Goal: Task Accomplishment & Management: Use online tool/utility

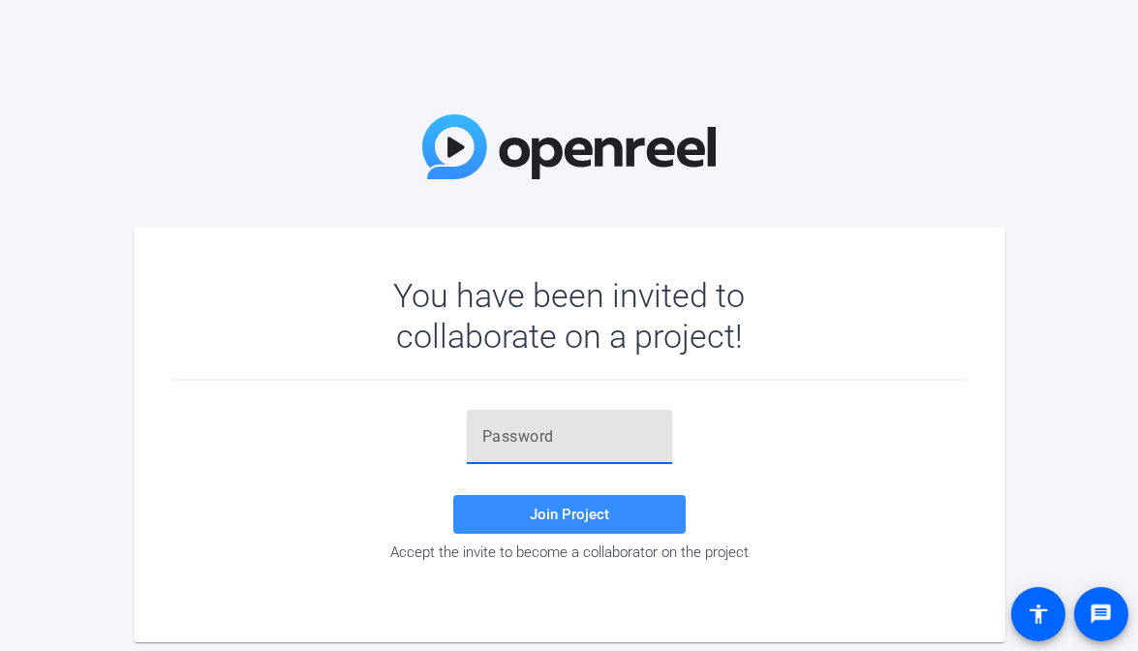
click at [530, 425] on input "text" at bounding box center [569, 436] width 174 height 23
paste input "V+mrG;"
type input "V+mrG;"
click at [546, 528] on span at bounding box center [569, 514] width 233 height 47
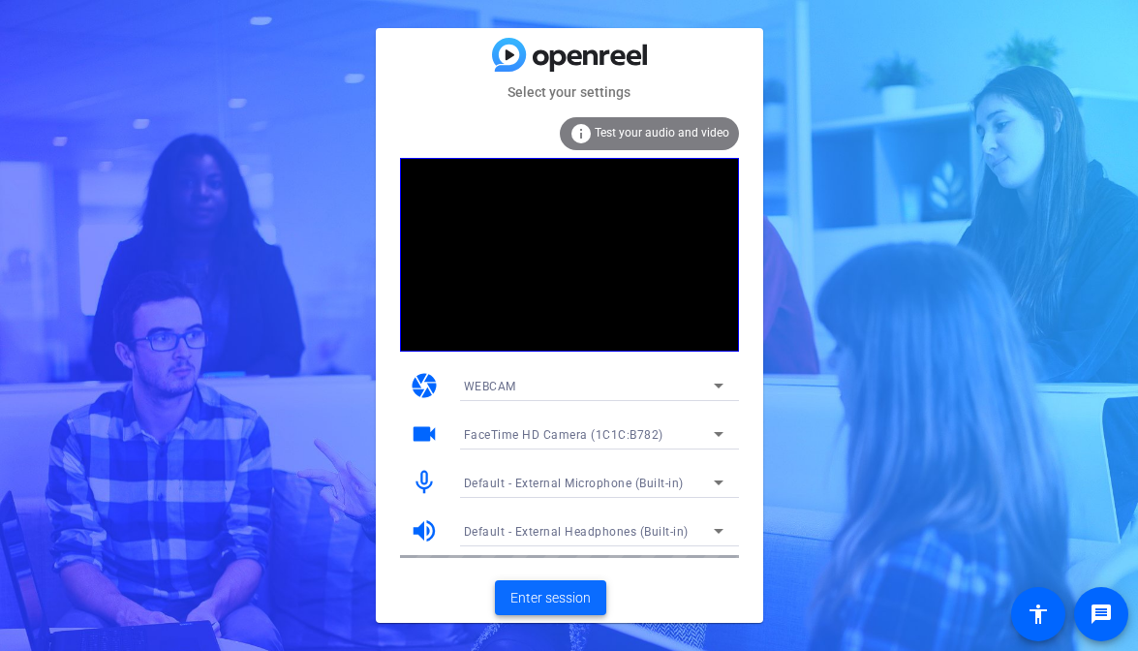
click at [540, 601] on span "Enter session" at bounding box center [551, 598] width 80 height 20
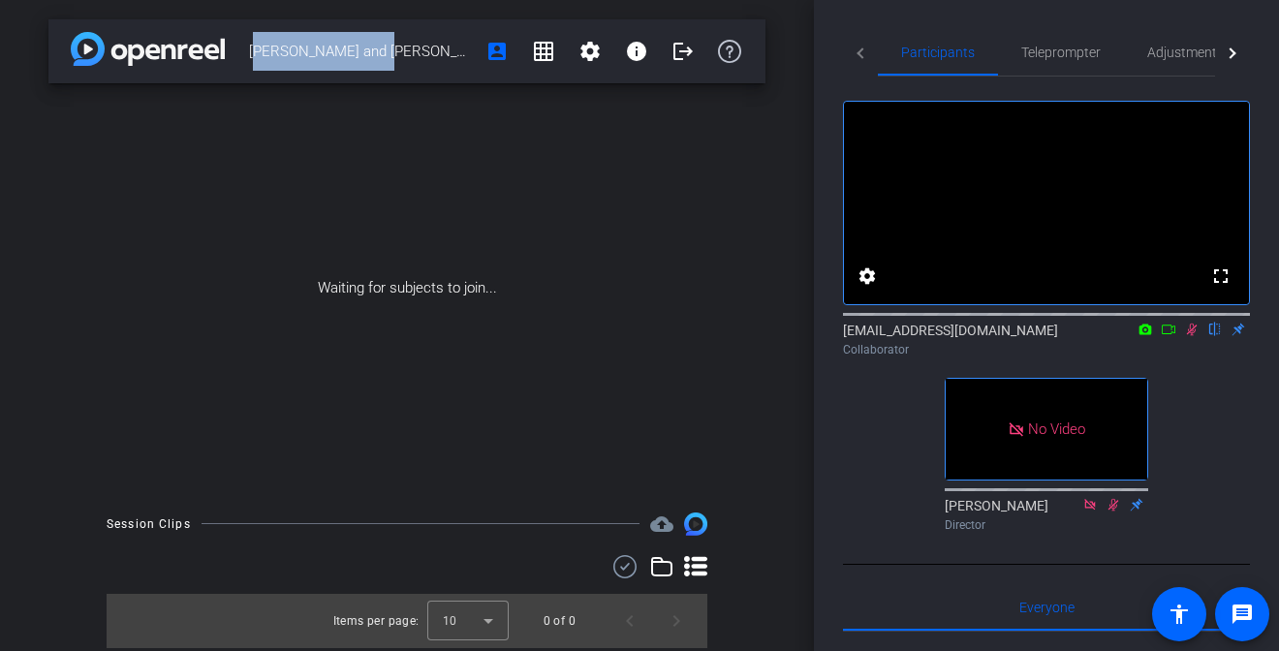
drag, startPoint x: 399, startPoint y: 50, endPoint x: 242, endPoint y: 46, distance: 157.0
click at [242, 46] on div "[PERSON_NAME] and [PERSON_NAME] 04 account_box grid_on settings info logout" at bounding box center [406, 51] width 717 height 64
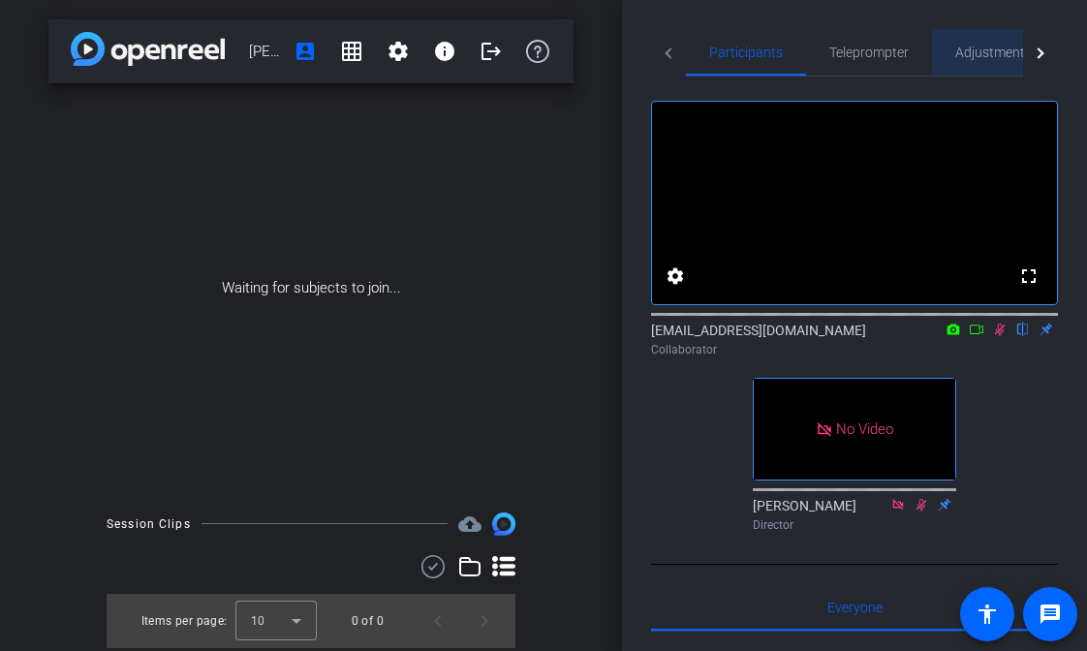
click at [961, 48] on span "Adjustments" at bounding box center [993, 53] width 77 height 14
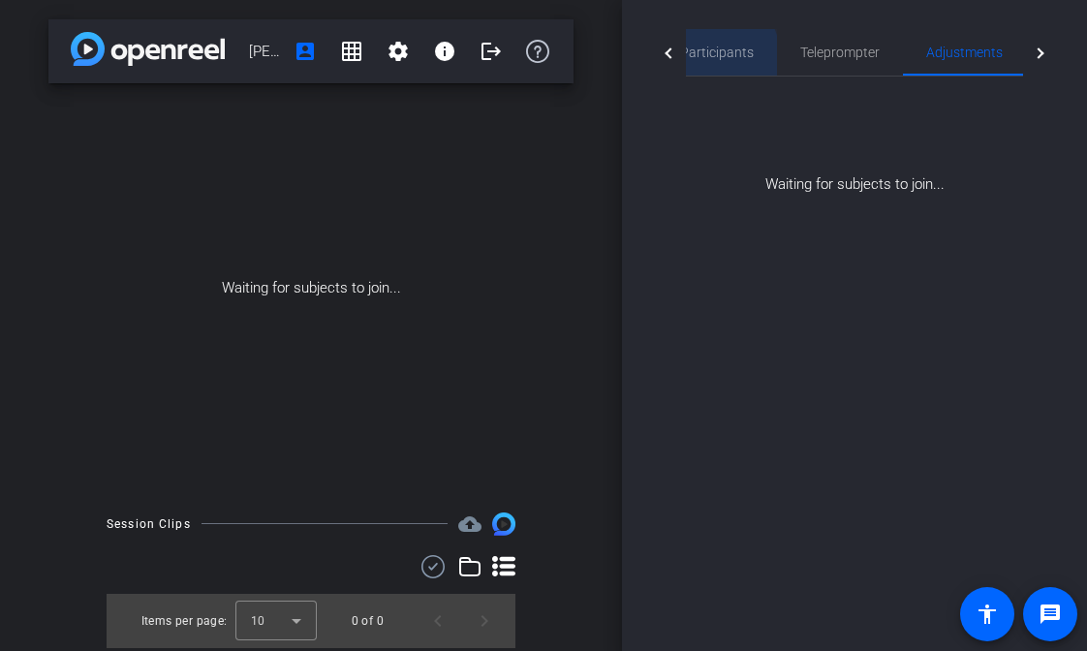
click at [710, 55] on span "Participants" at bounding box center [717, 53] width 74 height 14
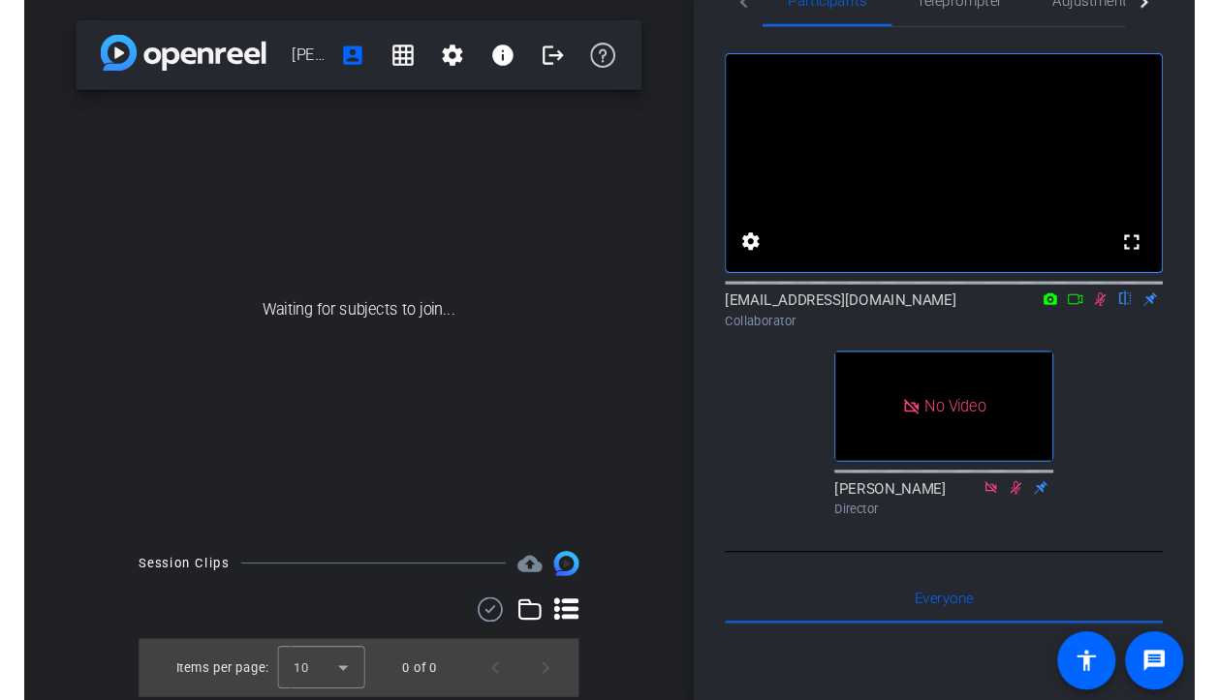
scroll to position [60, 0]
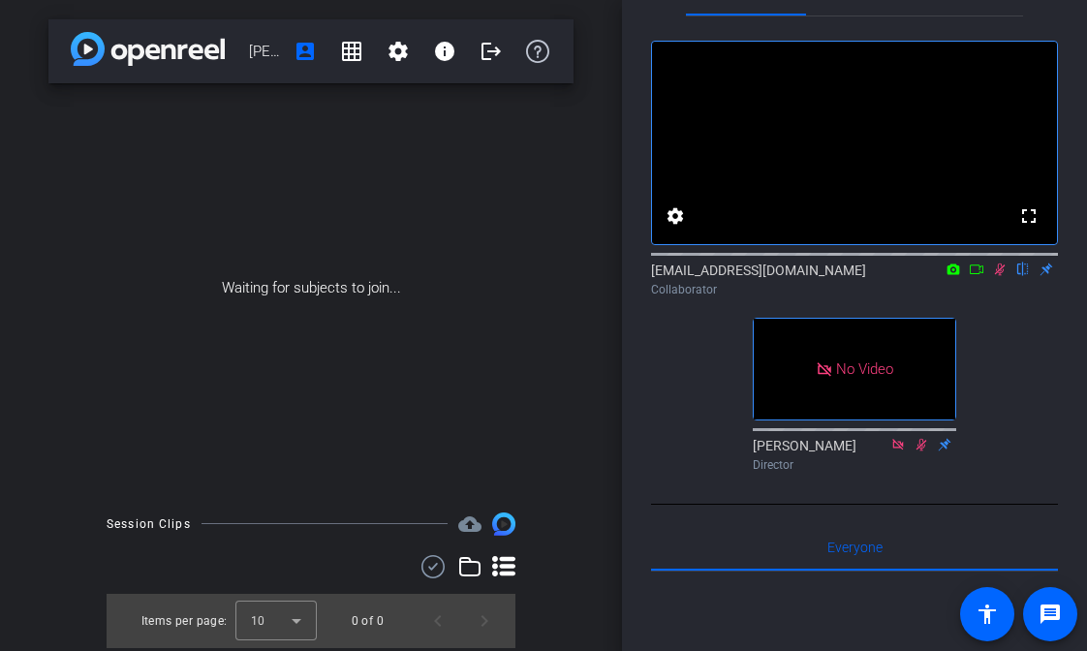
click at [996, 276] on icon at bounding box center [1000, 270] width 16 height 14
click at [999, 276] on icon at bounding box center [1000, 270] width 8 height 13
click at [998, 276] on icon at bounding box center [1000, 270] width 11 height 13
click at [998, 276] on icon at bounding box center [1000, 270] width 8 height 13
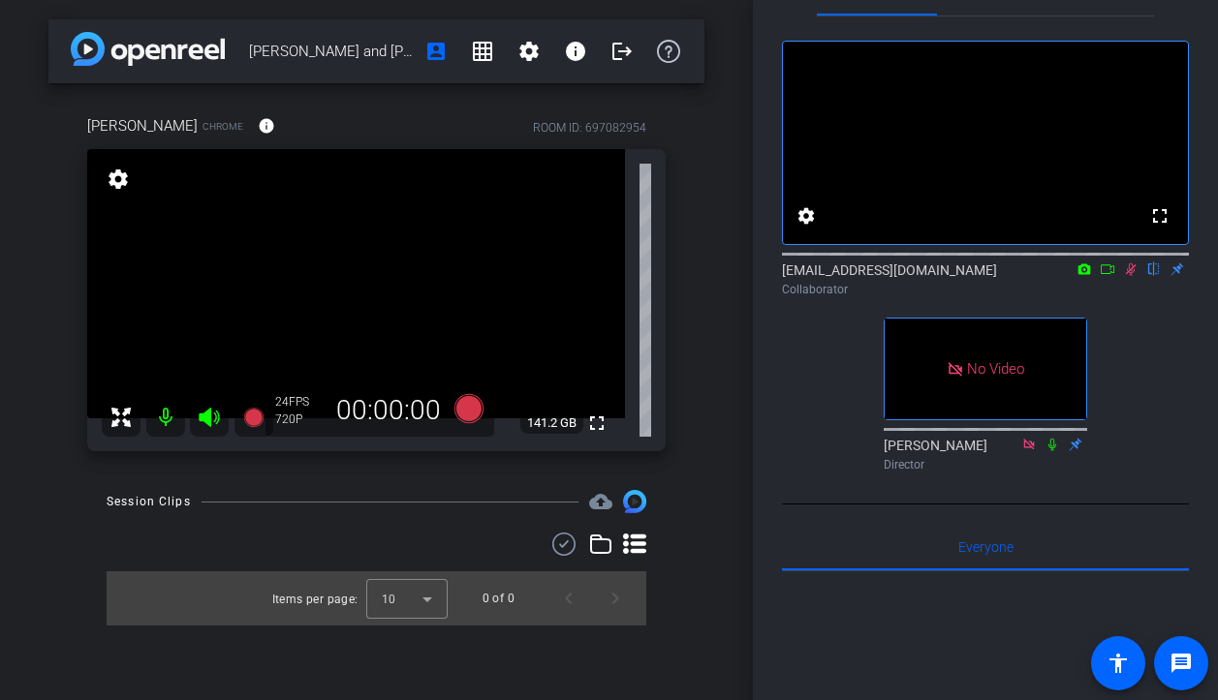
click at [1132, 276] on icon at bounding box center [1131, 270] width 11 height 13
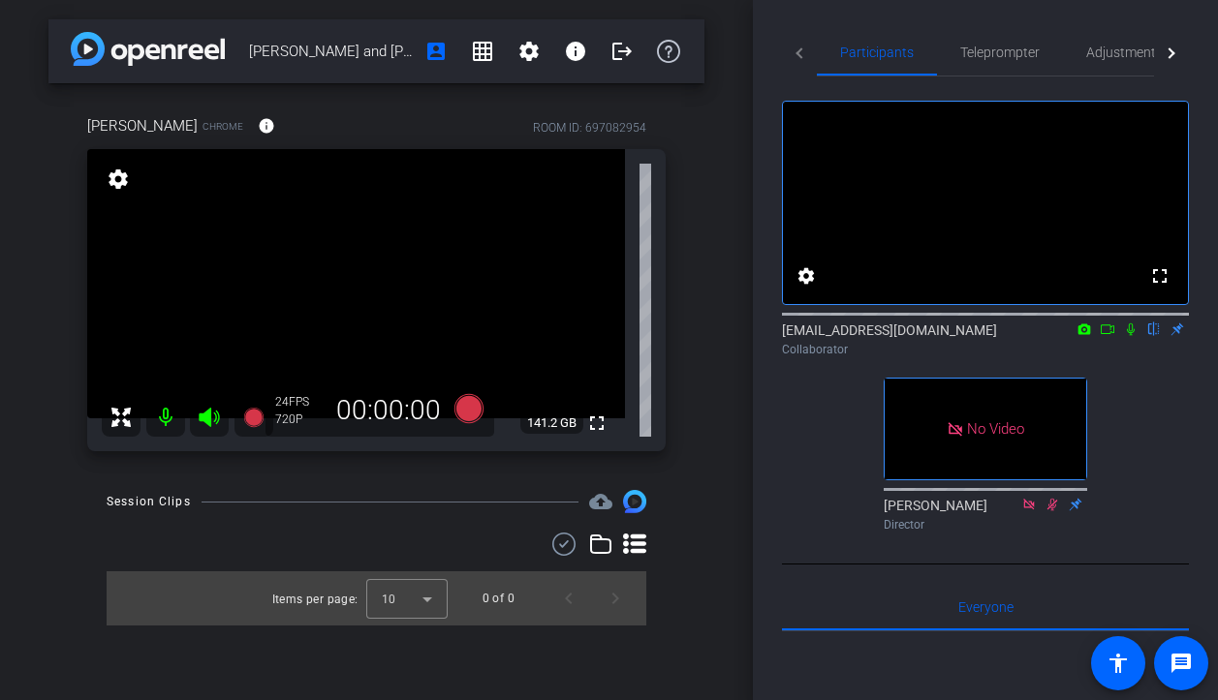
click at [706, 293] on div "Ryan and Carrie 04 account_box grid_on settings info logout Carrie Chrome info …" at bounding box center [376, 350] width 753 height 700
click at [471, 506] on div "Session Clips cloud_upload" at bounding box center [377, 501] width 540 height 23
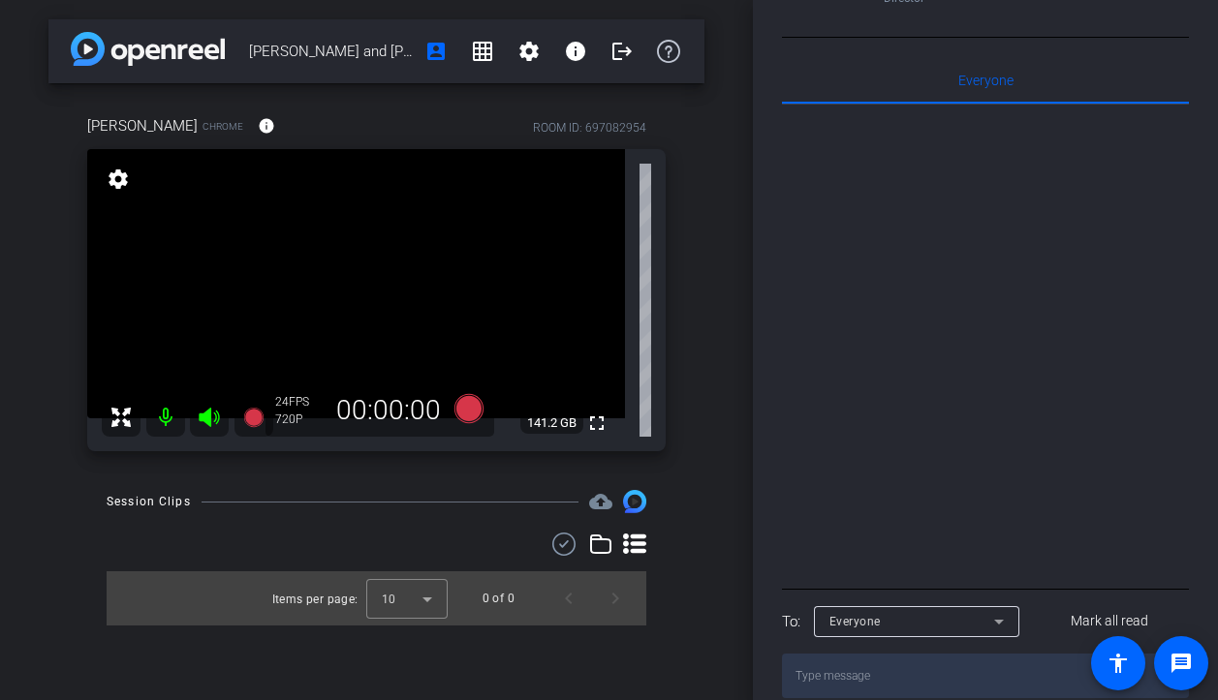
scroll to position [624, 0]
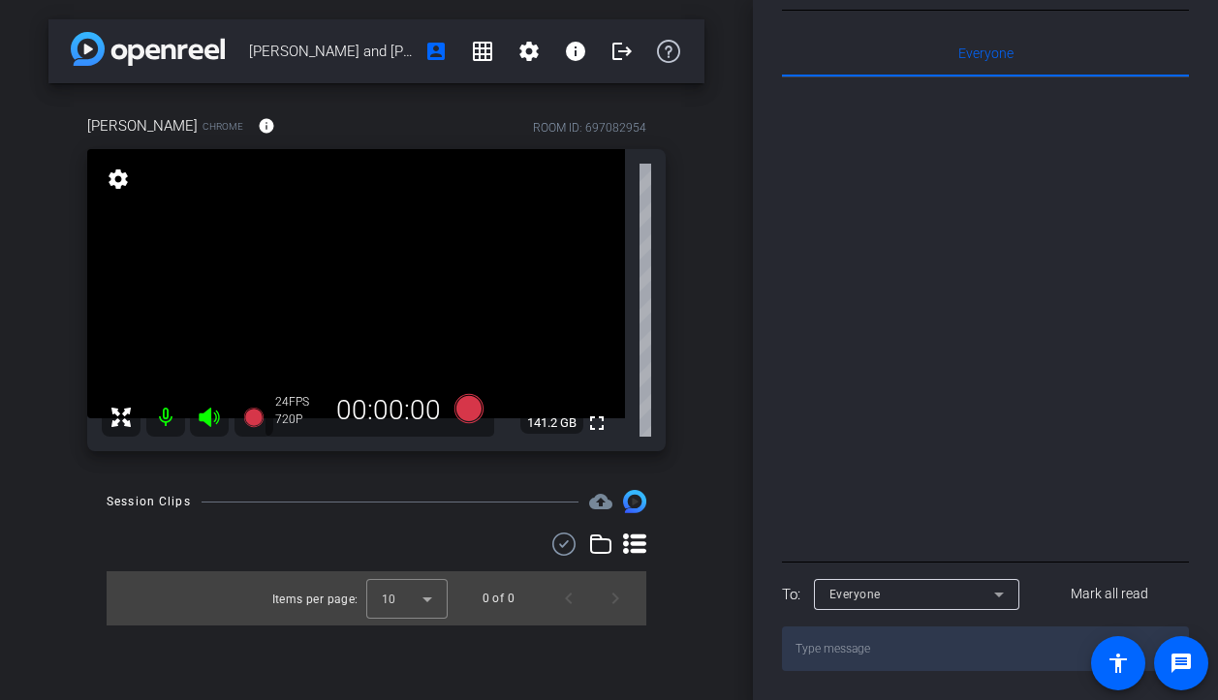
click at [936, 639] on textarea at bounding box center [985, 649] width 407 height 45
paste textarea "[URL][DOMAIN_NAME]"
type textarea "[URL][DOMAIN_NAME]"
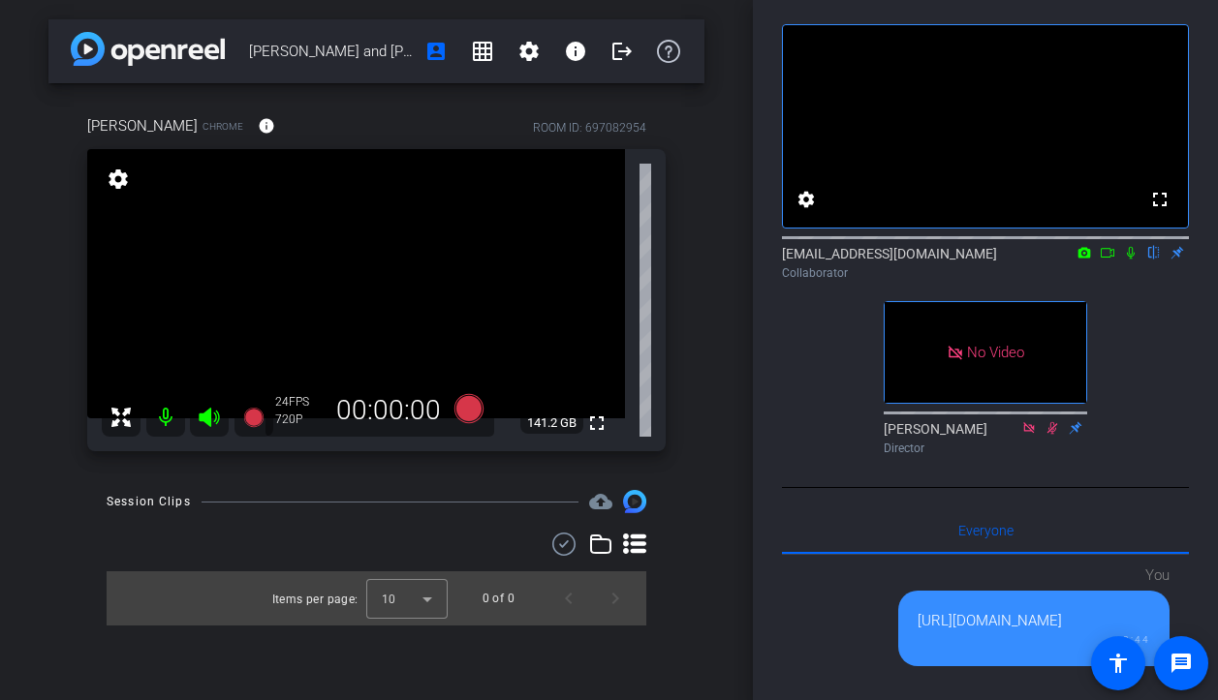
scroll to position [0, 0]
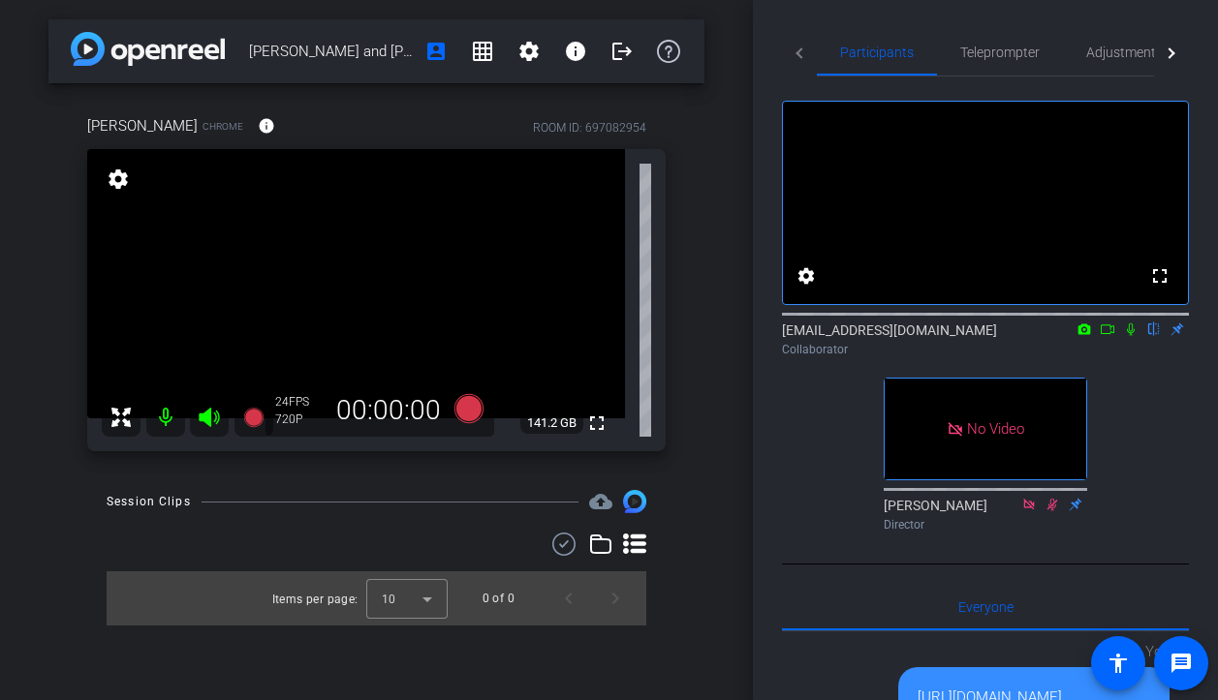
click at [766, 452] on div "Participants Teleprompter Adjustments Live fullscreen settings support@openreel…" at bounding box center [985, 350] width 465 height 700
click at [1129, 54] on span "Adjustments" at bounding box center [1124, 53] width 77 height 14
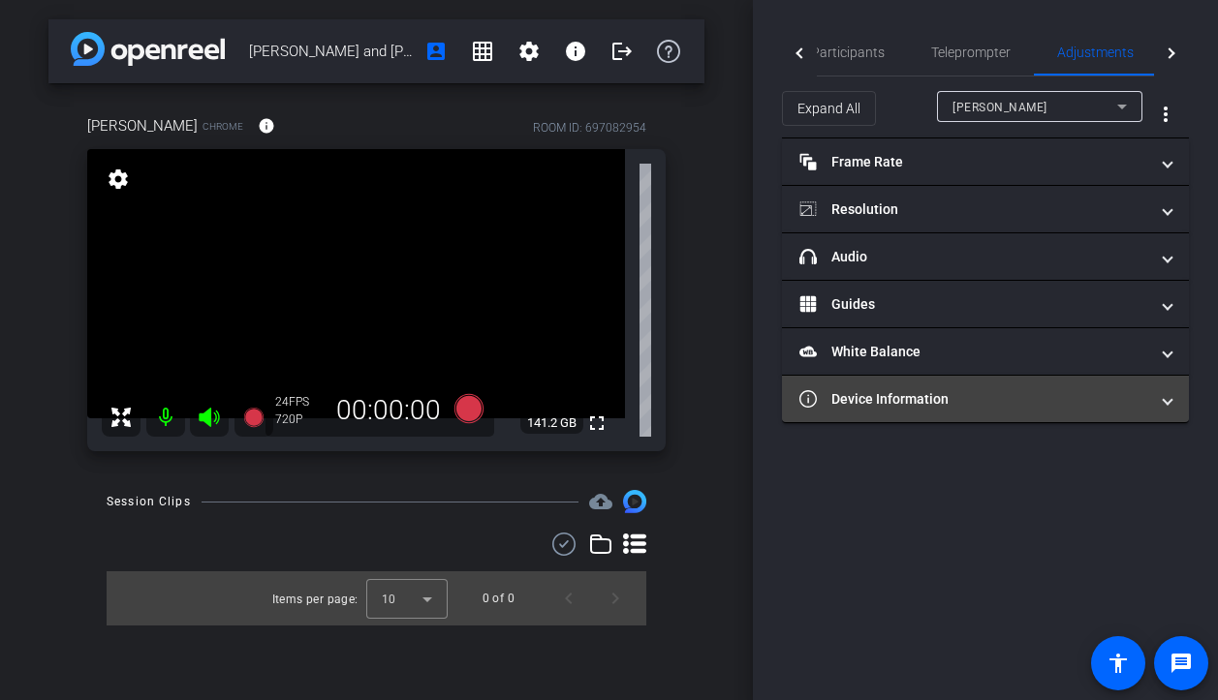
click at [977, 392] on mat-panel-title "Device Information" at bounding box center [973, 399] width 349 height 20
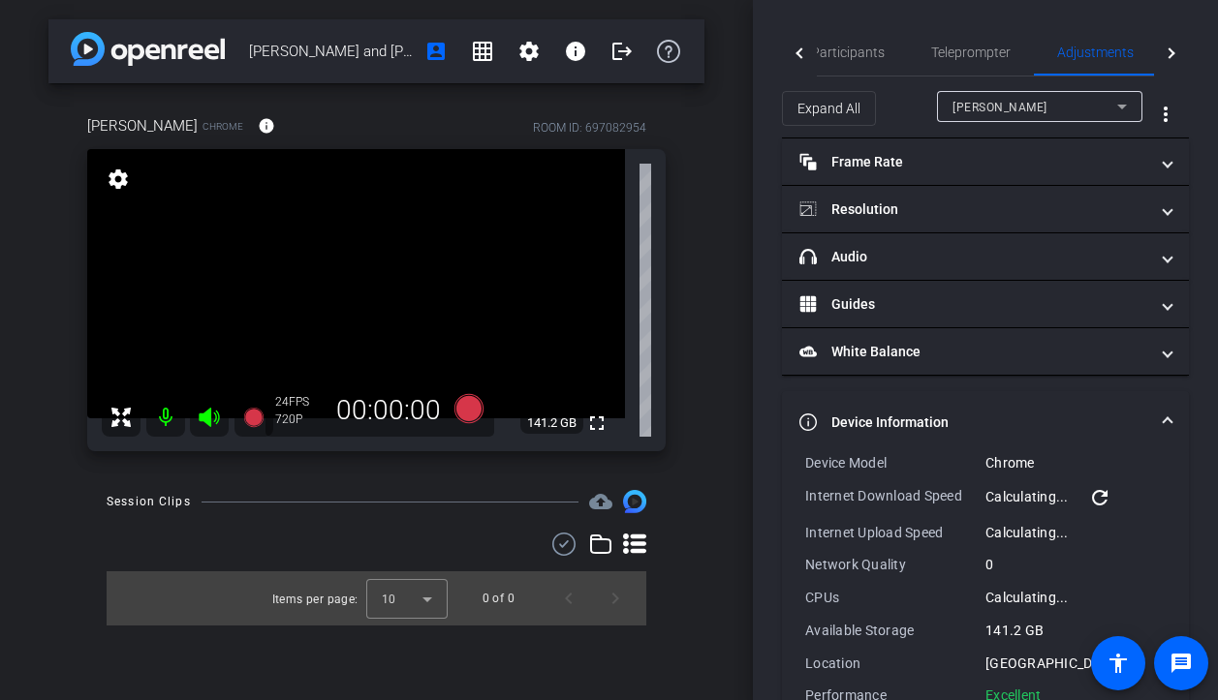
scroll to position [50, 0]
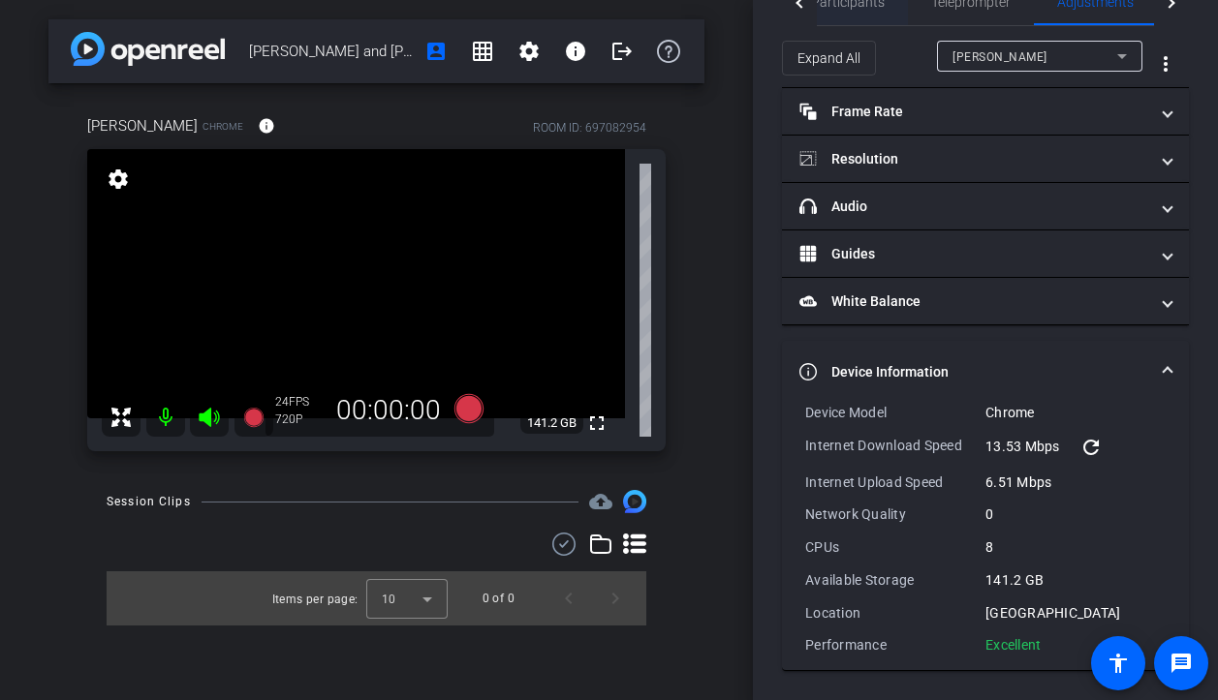
click at [845, 20] on span "Participants" at bounding box center [848, 2] width 74 height 47
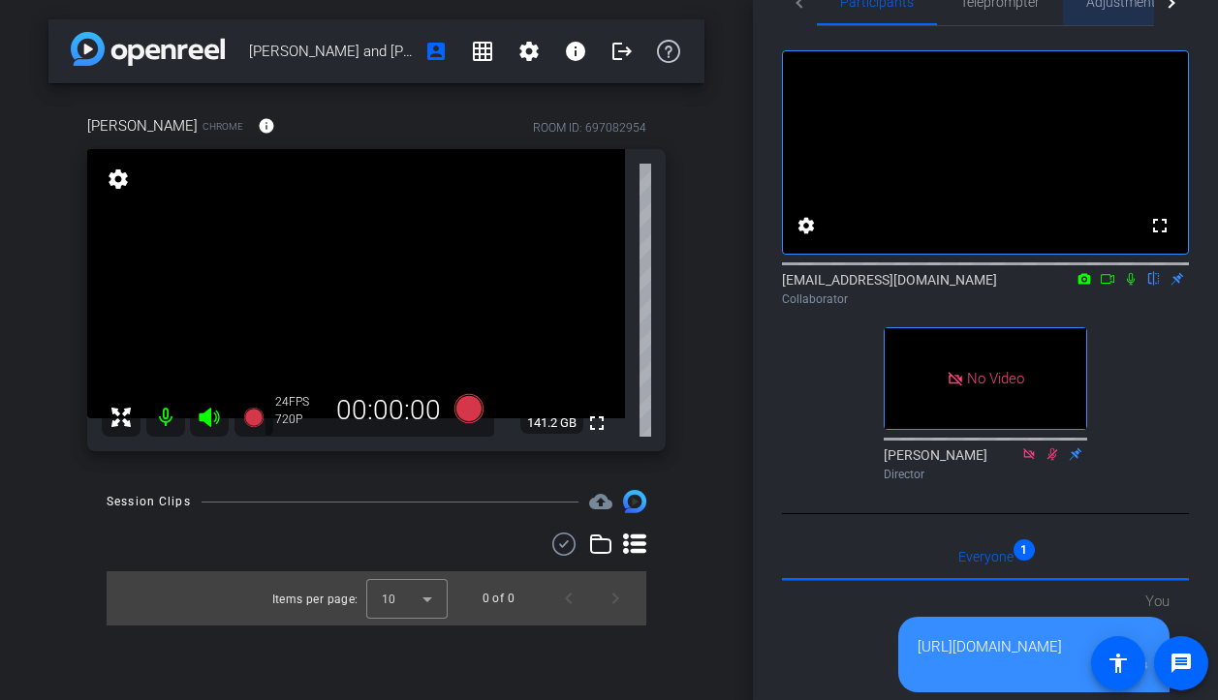
click at [1092, 12] on span "Adjustments" at bounding box center [1124, 2] width 77 height 47
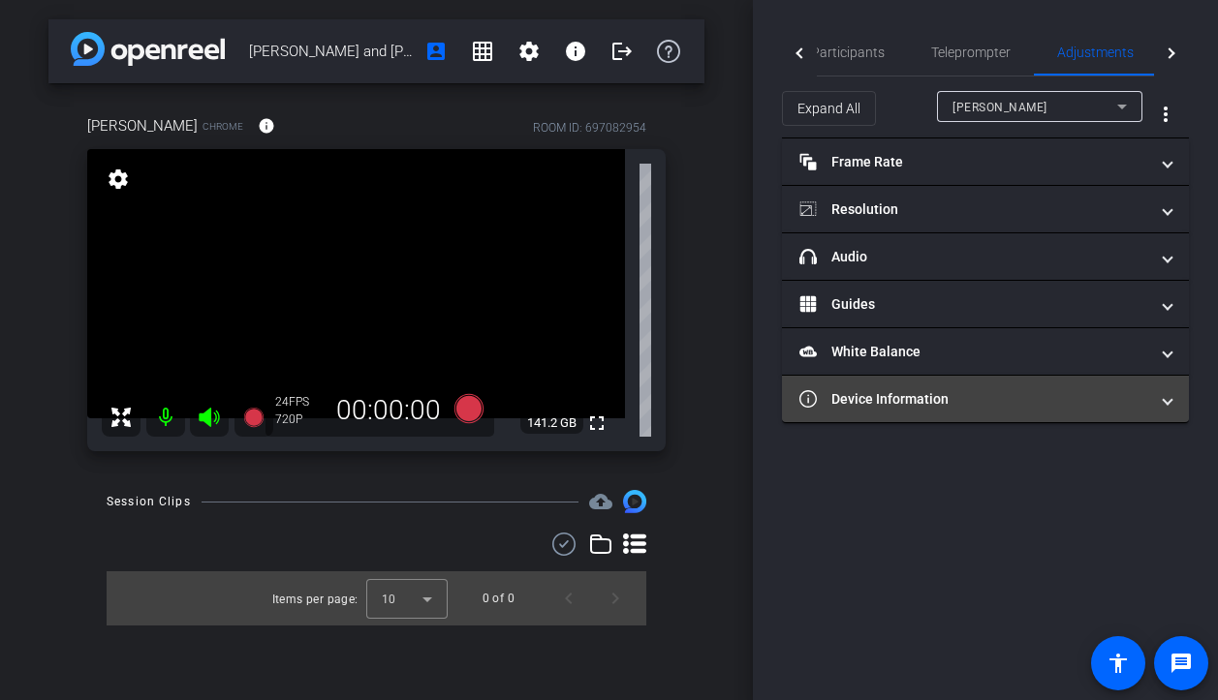
click at [939, 392] on mat-panel-title "Device Information" at bounding box center [973, 399] width 349 height 20
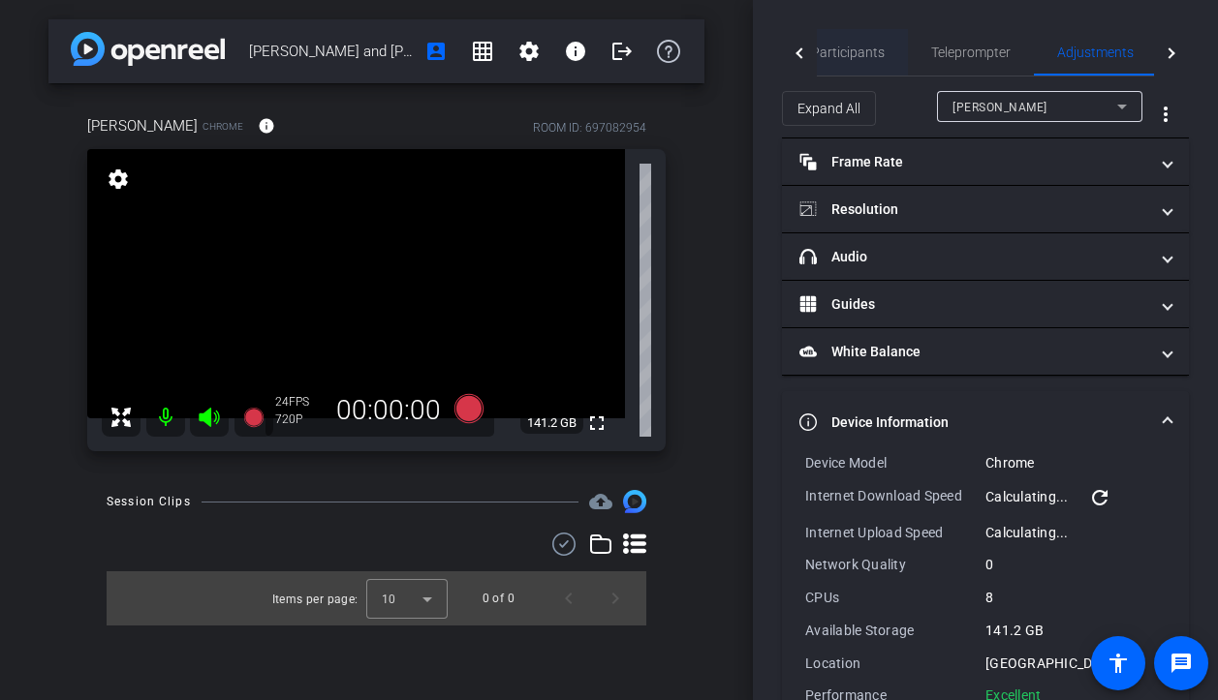
click at [865, 64] on span "Participants" at bounding box center [848, 52] width 74 height 47
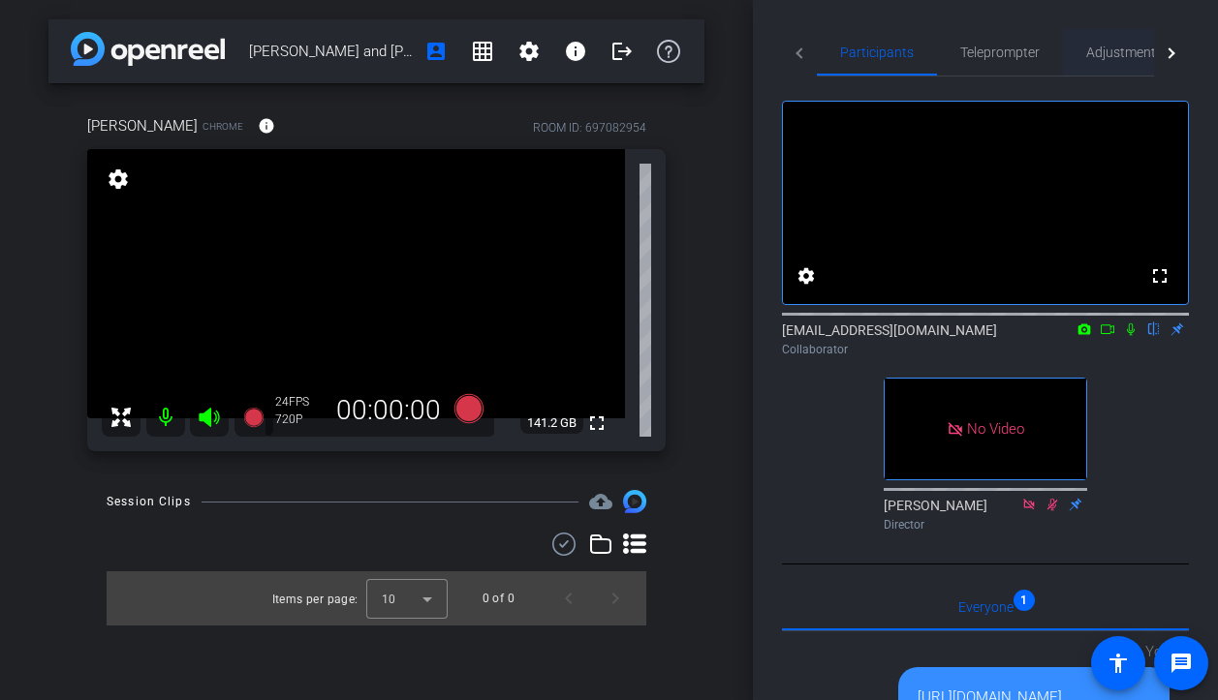
click at [1111, 35] on span "Adjustments" at bounding box center [1124, 52] width 77 height 47
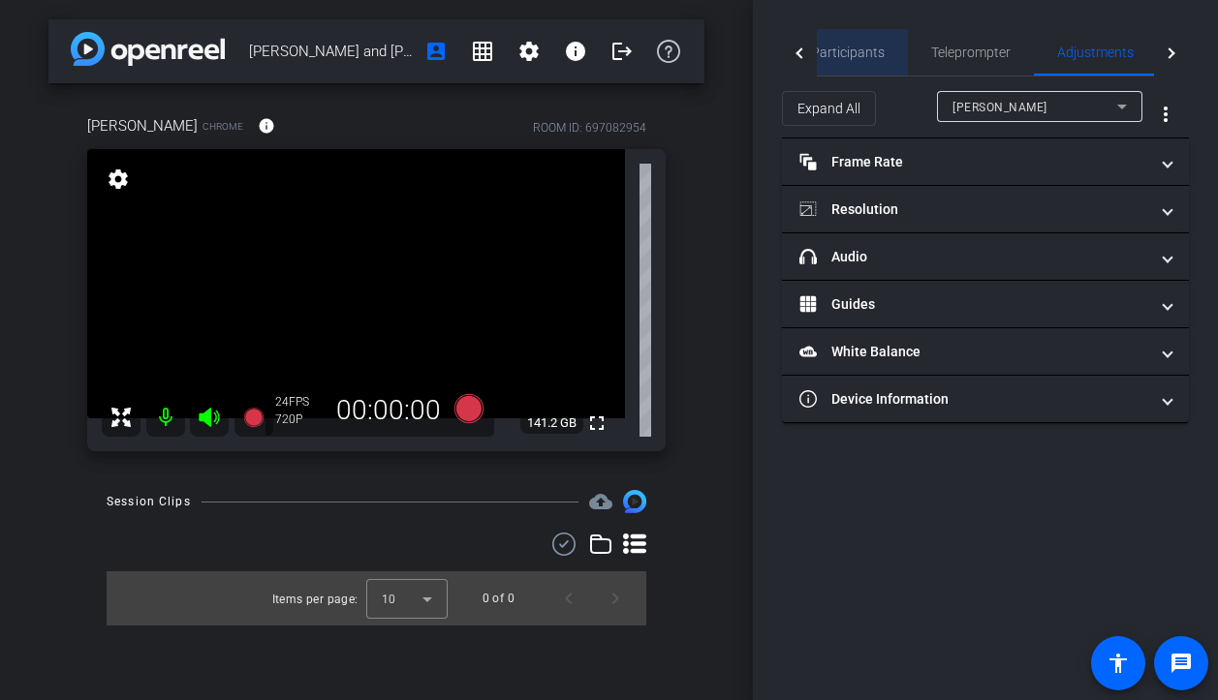
click at [856, 68] on span "Participants" at bounding box center [848, 52] width 74 height 47
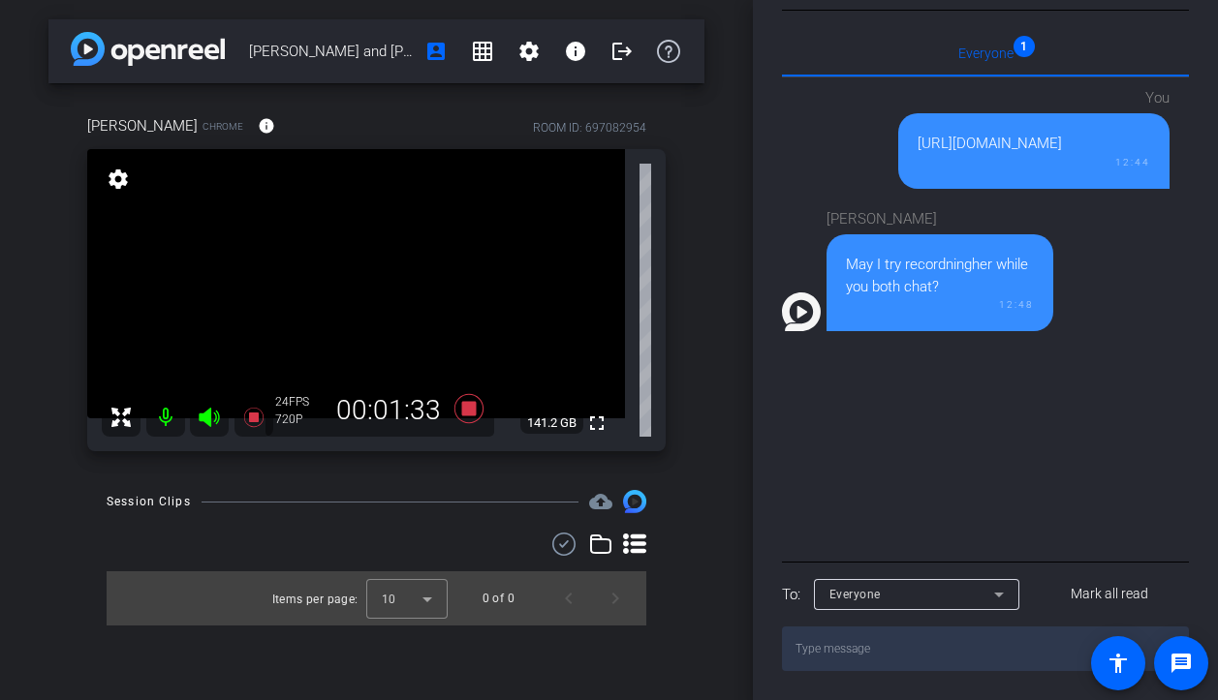
scroll to position [624, 0]
click at [897, 649] on textarea at bounding box center [985, 649] width 407 height 45
paste textarea "[URL][DOMAIN_NAME]"
type textarea "[URL][DOMAIN_NAME]"
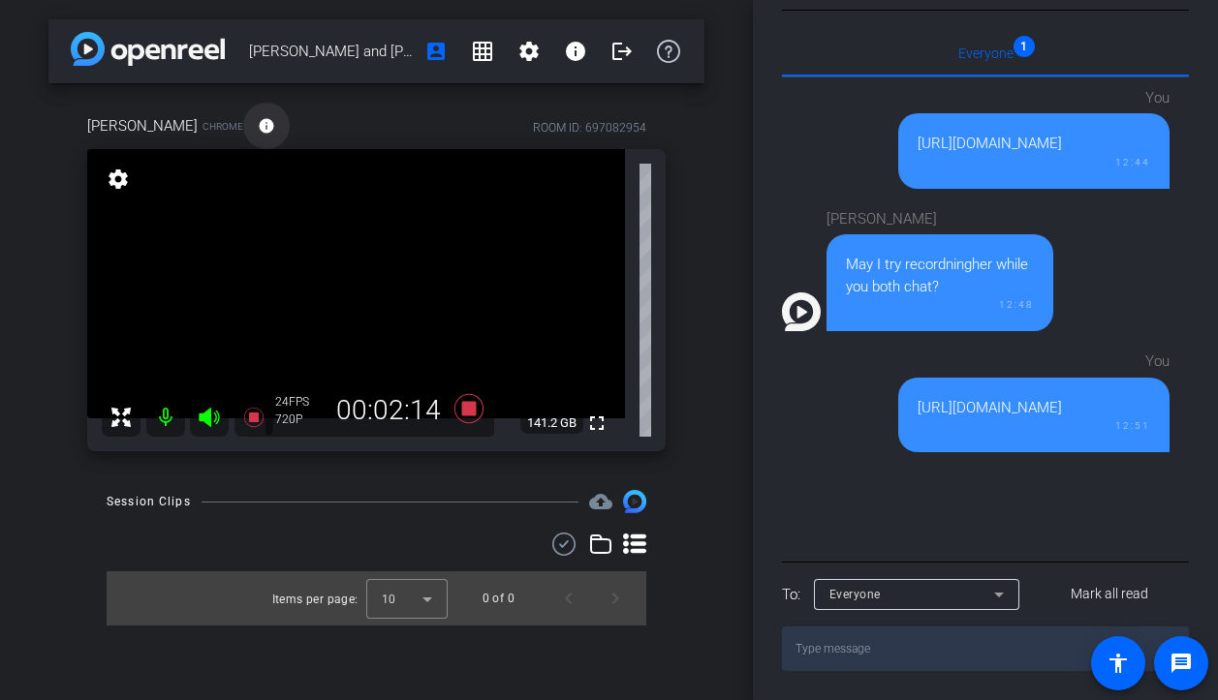
click at [258, 117] on mat-icon "info" at bounding box center [266, 125] width 17 height 17
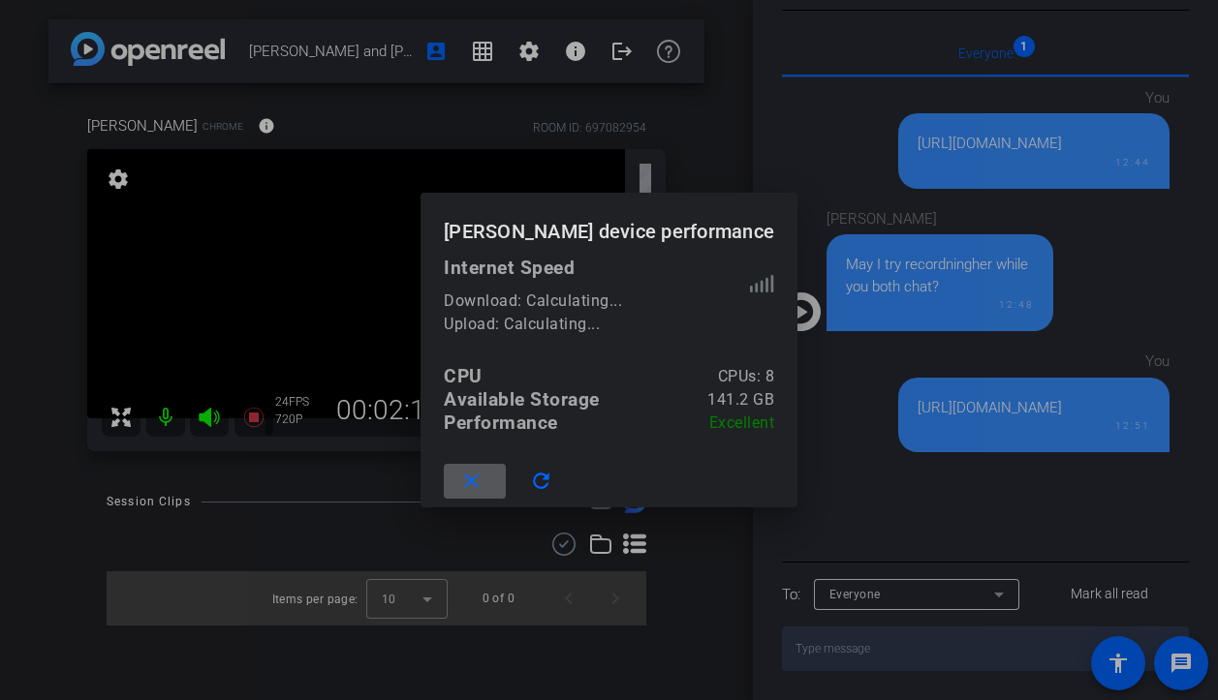
click at [483, 474] on mat-icon "close" at bounding box center [471, 482] width 24 height 24
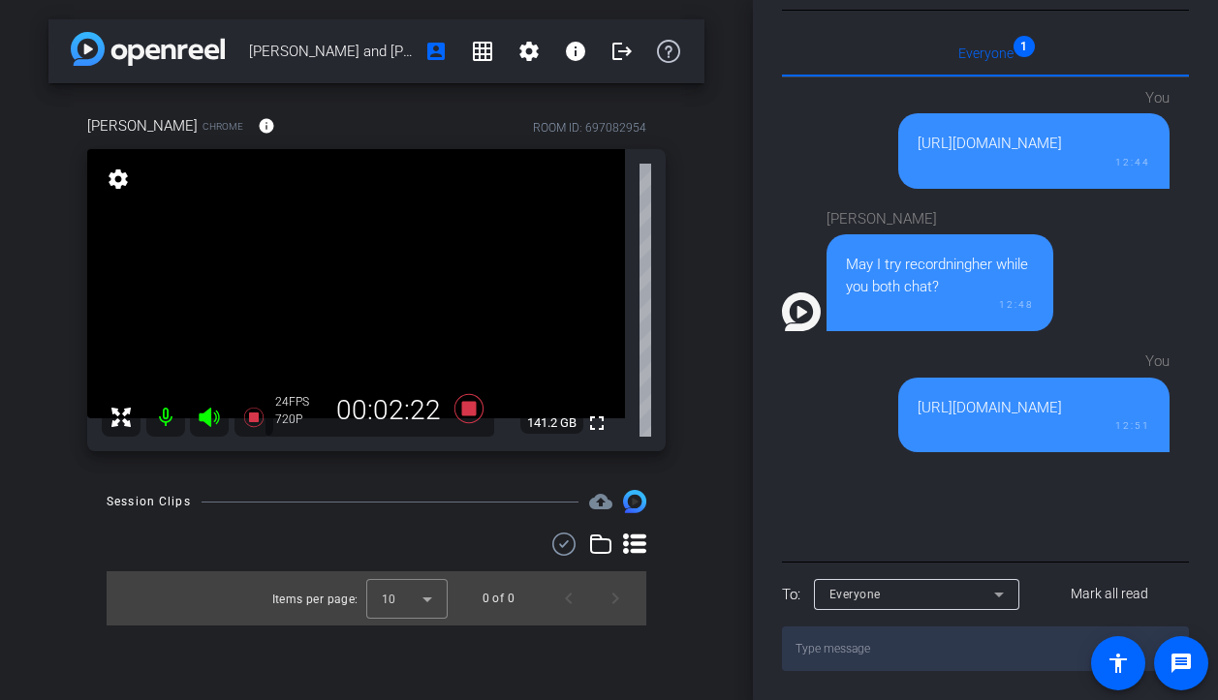
drag, startPoint x: 954, startPoint y: 430, endPoint x: 912, endPoint y: 417, distance: 44.7
click at [912, 416] on div "https://capture.openreel.com/video-retry 12:51" at bounding box center [1033, 416] width 271 height 76
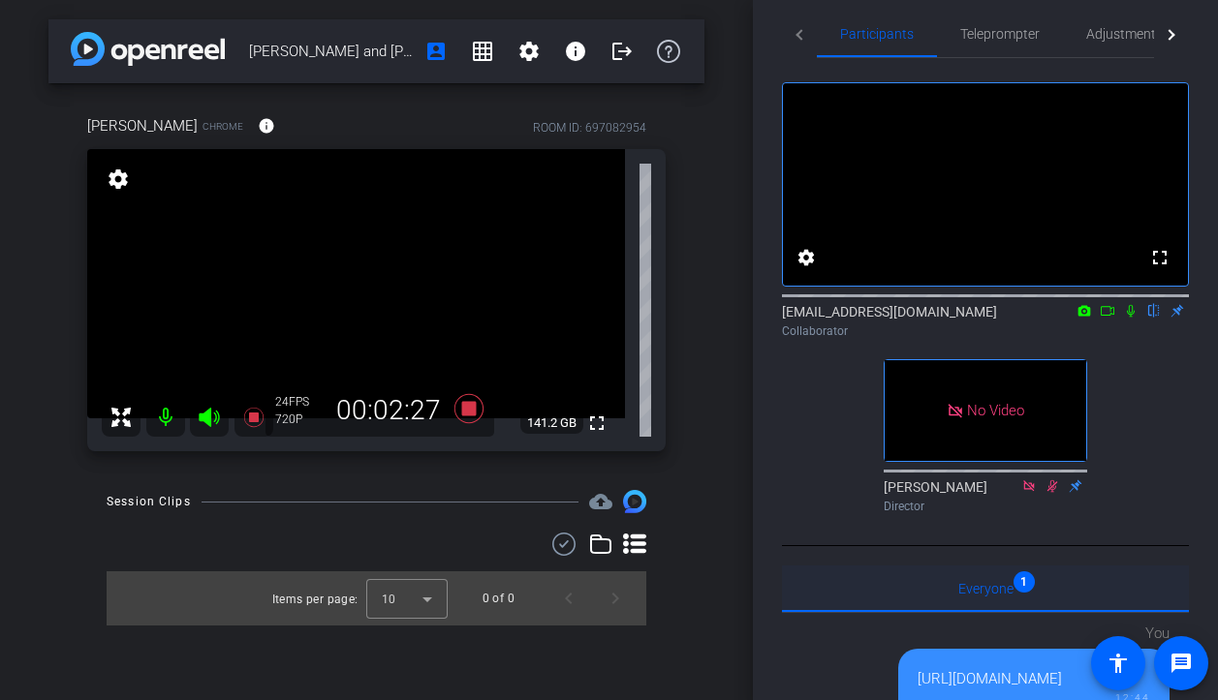
scroll to position [0, 0]
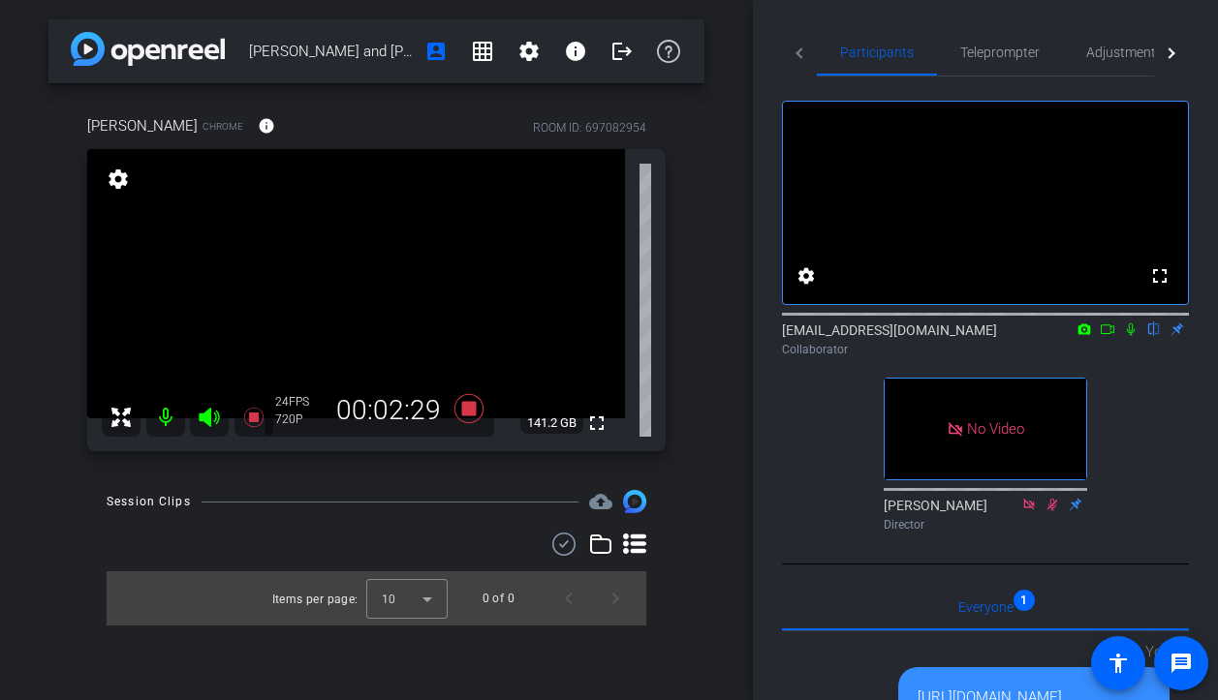
click at [724, 236] on div "Ryan and Carrie 04 account_box grid_on settings info logout Carrie Chrome info …" at bounding box center [376, 350] width 753 height 700
click at [862, 41] on span "Participants" at bounding box center [877, 52] width 74 height 47
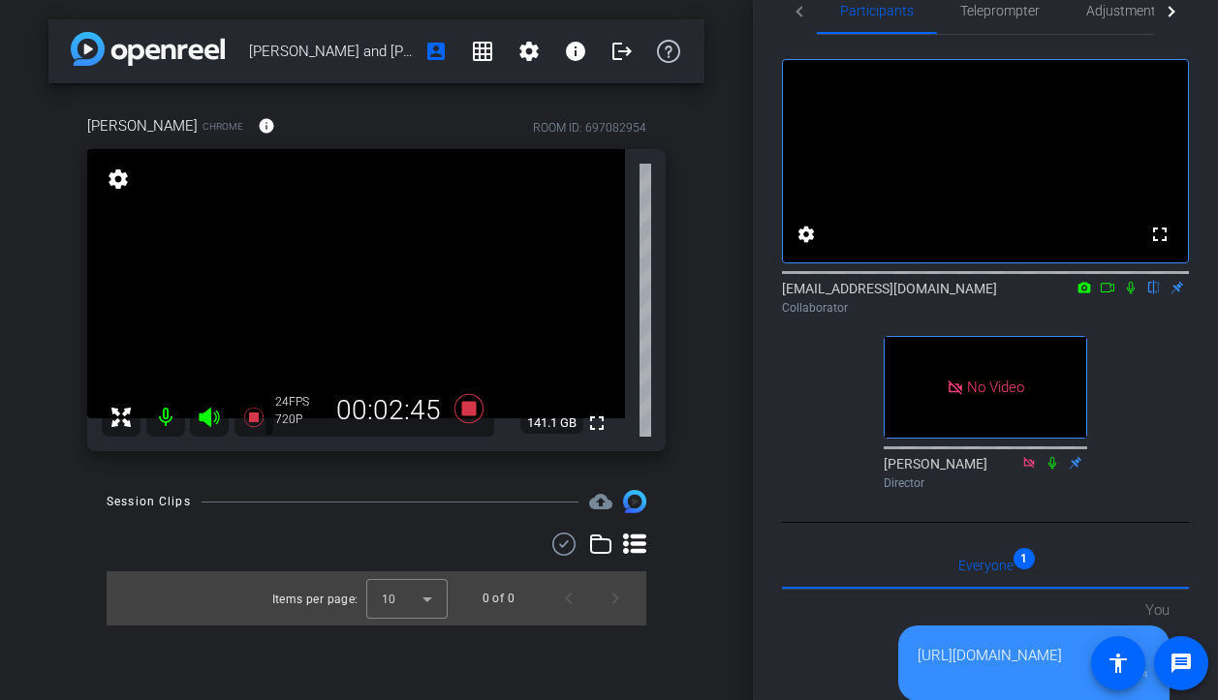
scroll to position [39, 0]
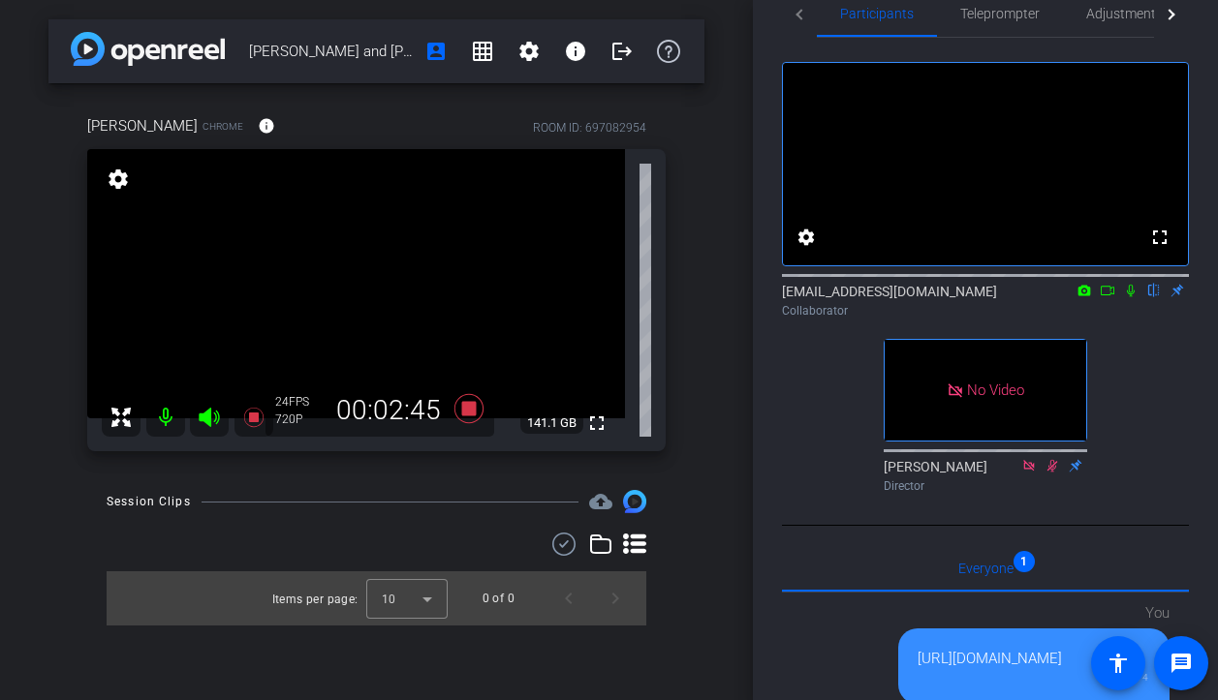
click at [403, 488] on div "Ryan and Carrie 04 account_box grid_on settings info logout Carrie Chrome info …" at bounding box center [376, 350] width 753 height 700
click at [464, 408] on icon at bounding box center [467, 408] width 29 height 29
click at [469, 477] on div "Ryan and Carrie 04 account_box grid_on settings info logout Carrie Chrome info …" at bounding box center [376, 350] width 753 height 700
click at [469, 417] on icon at bounding box center [467, 408] width 29 height 29
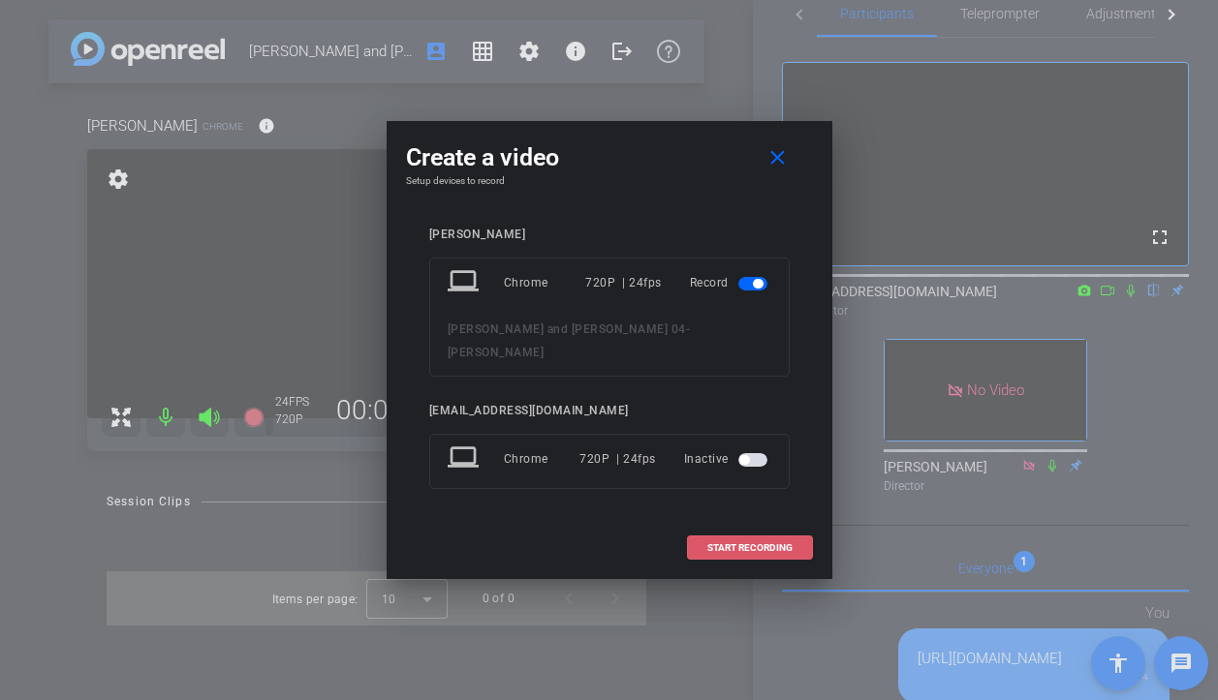
click at [720, 528] on span at bounding box center [750, 548] width 124 height 47
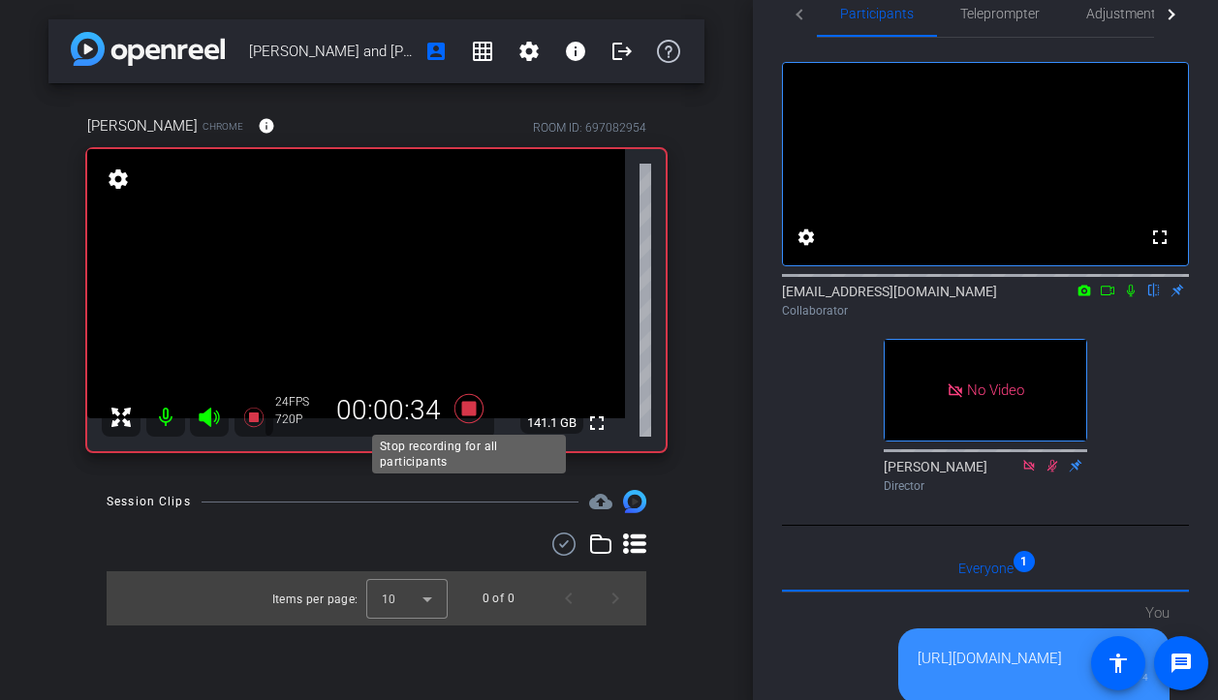
click at [462, 413] on icon at bounding box center [467, 408] width 29 height 29
click at [418, 512] on div "Session Clips cloud_upload" at bounding box center [377, 501] width 540 height 23
click at [472, 414] on icon at bounding box center [467, 408] width 29 height 29
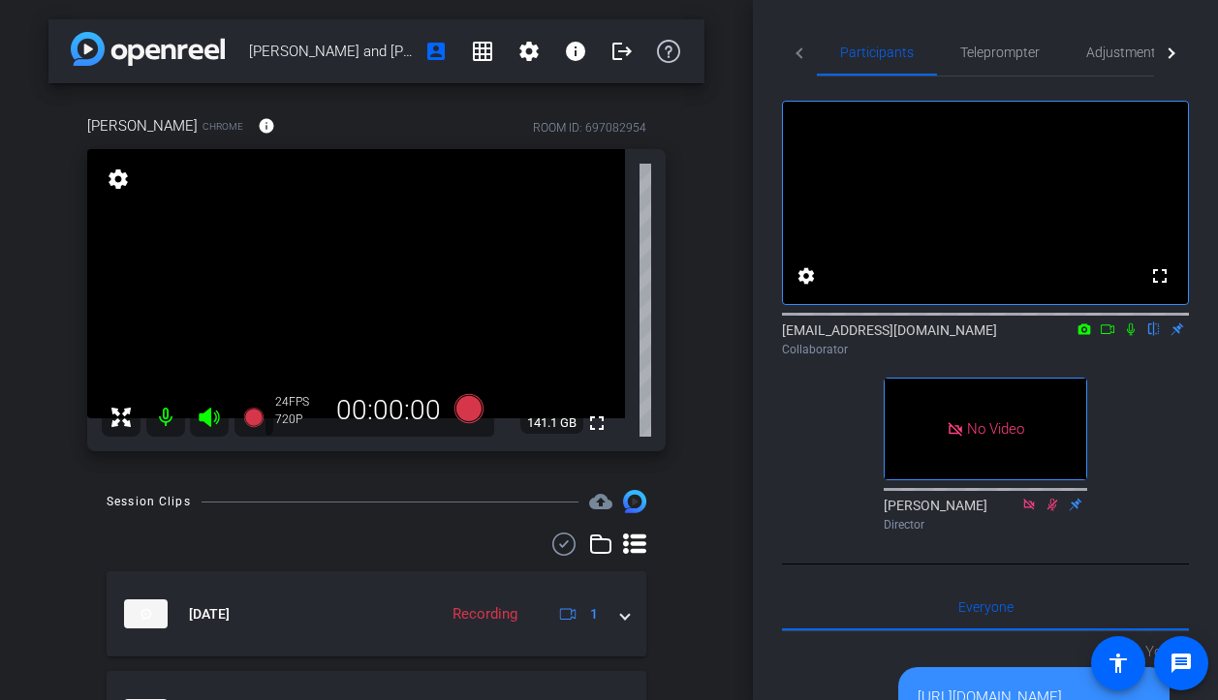
scroll to position [125, 0]
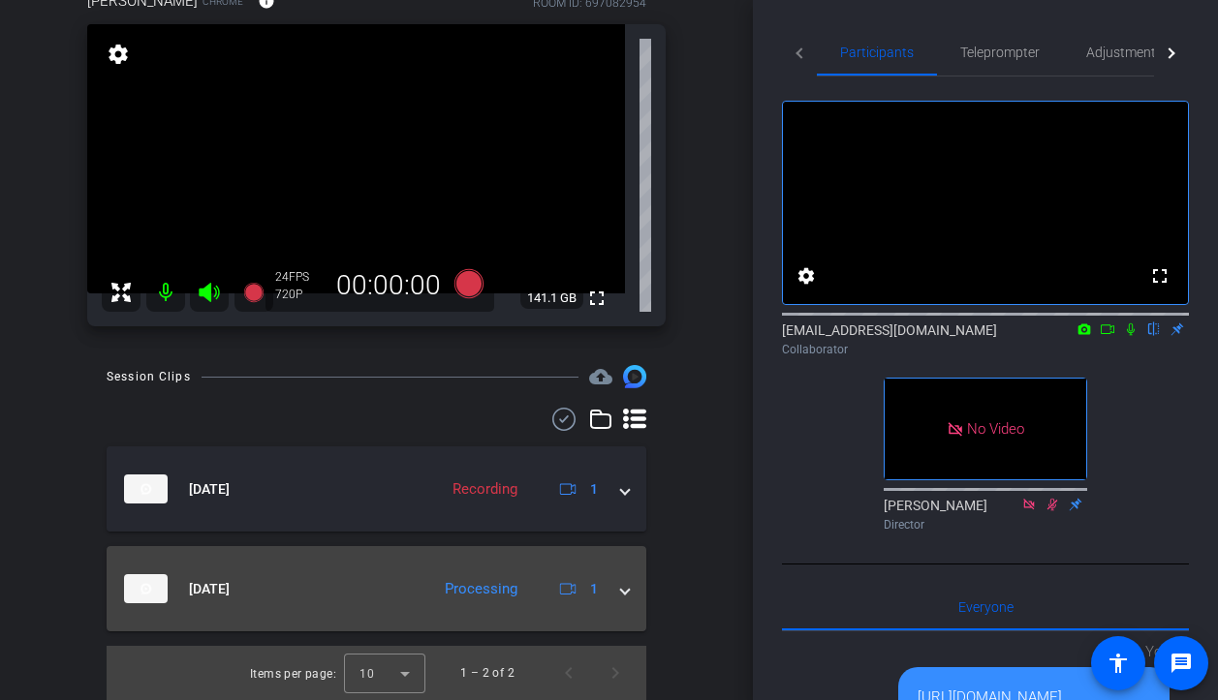
click at [354, 572] on mat-expansion-panel-header "Sep 12, 2025 Processing 1" at bounding box center [377, 588] width 540 height 85
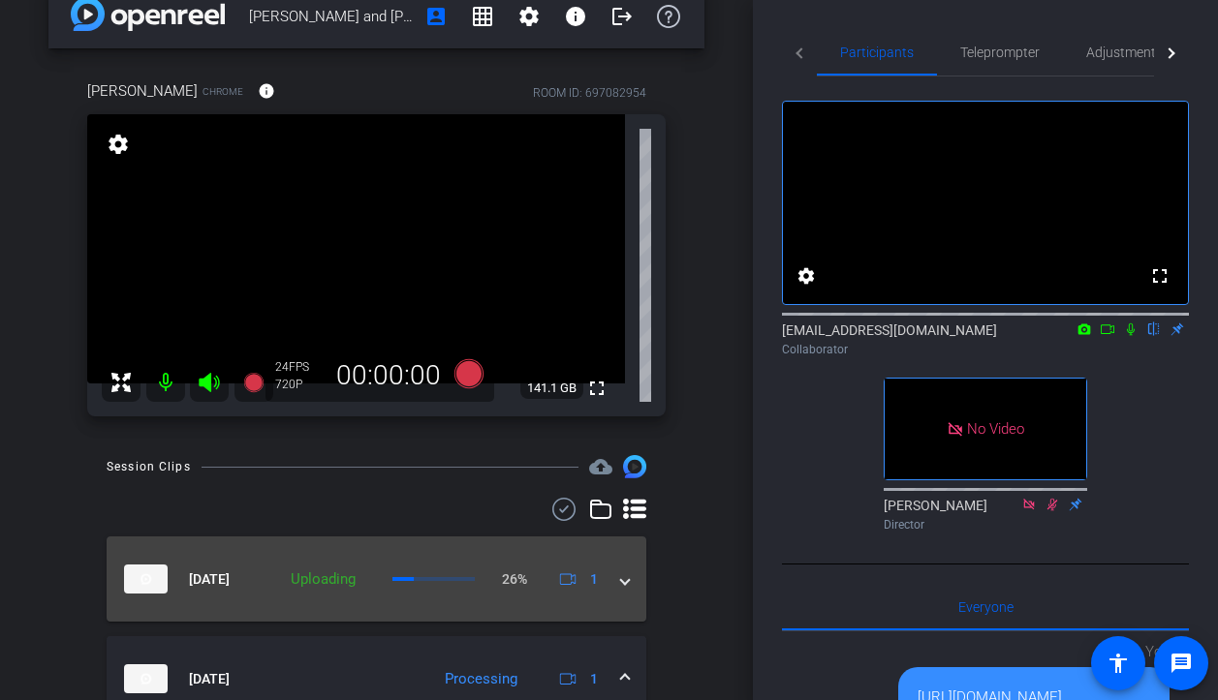
scroll to position [30, 0]
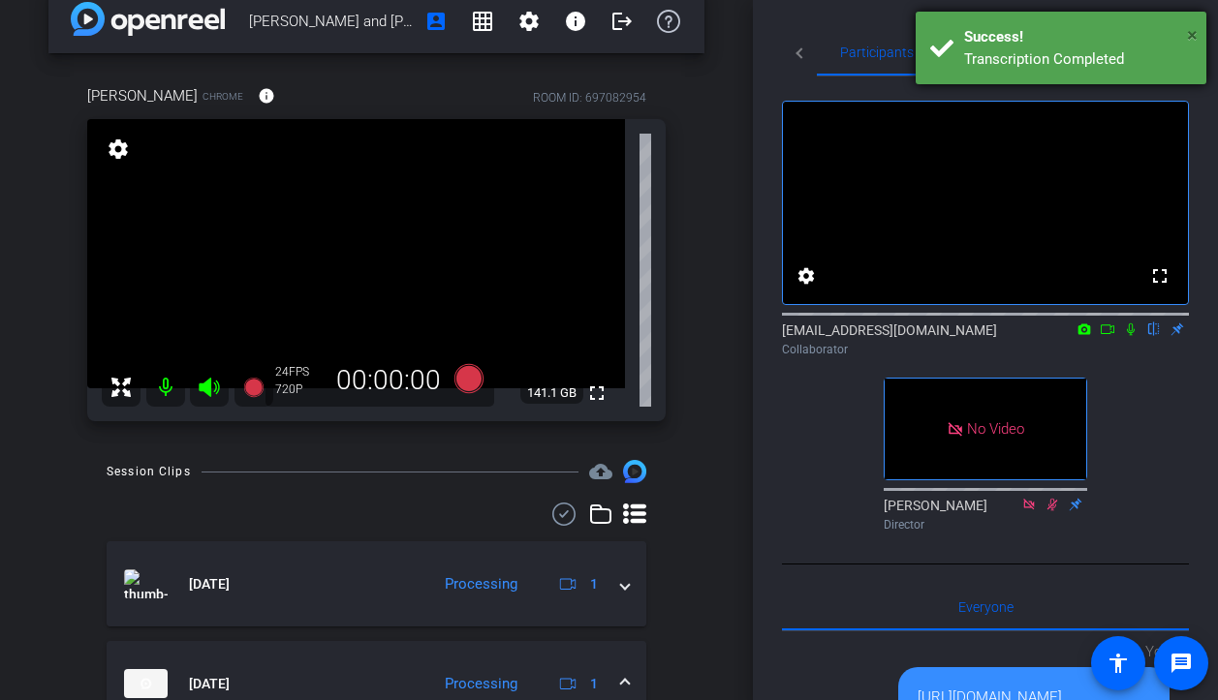
click at [1192, 30] on span "×" at bounding box center [1192, 34] width 11 height 23
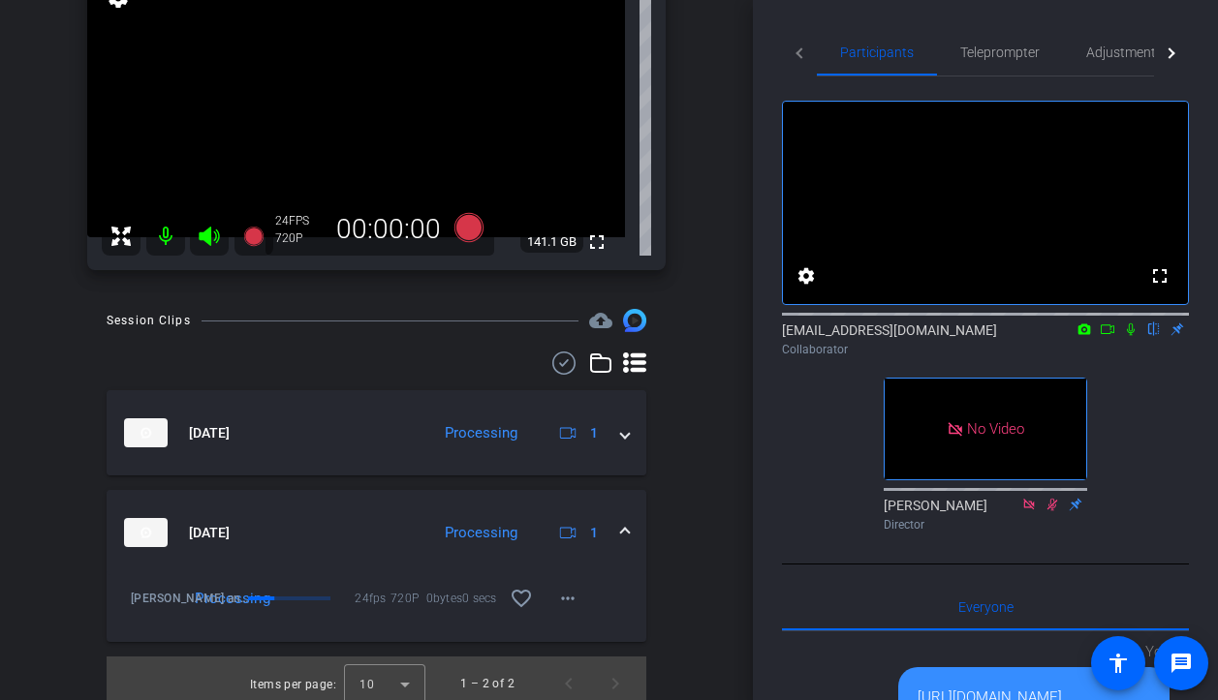
click at [350, 521] on mat-panel-title "Sep 12, 2025" at bounding box center [272, 532] width 296 height 29
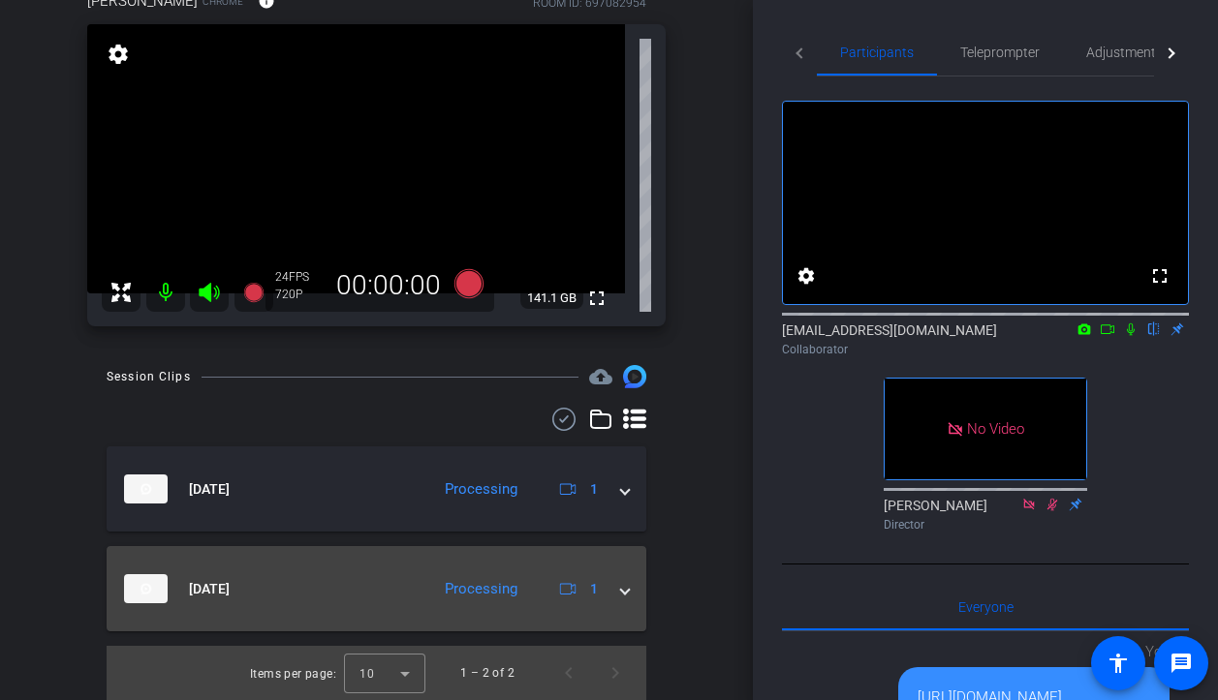
click at [358, 576] on mat-panel-title "Sep 12, 2025" at bounding box center [272, 589] width 296 height 29
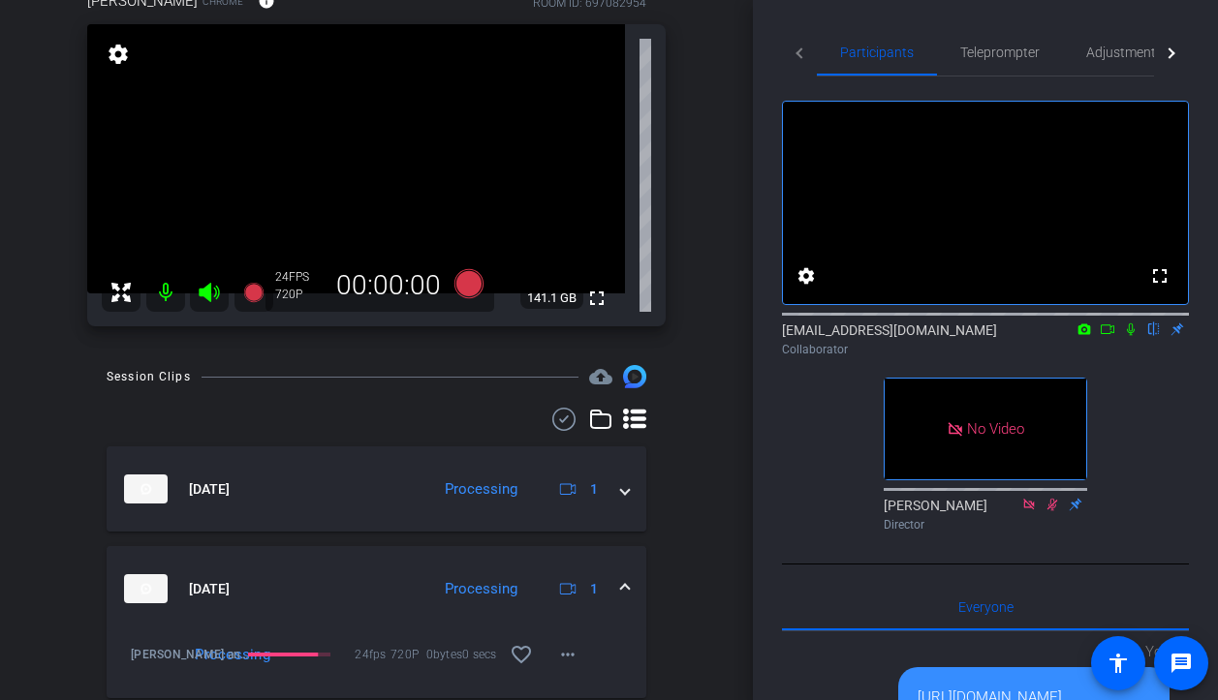
scroll to position [181, 0]
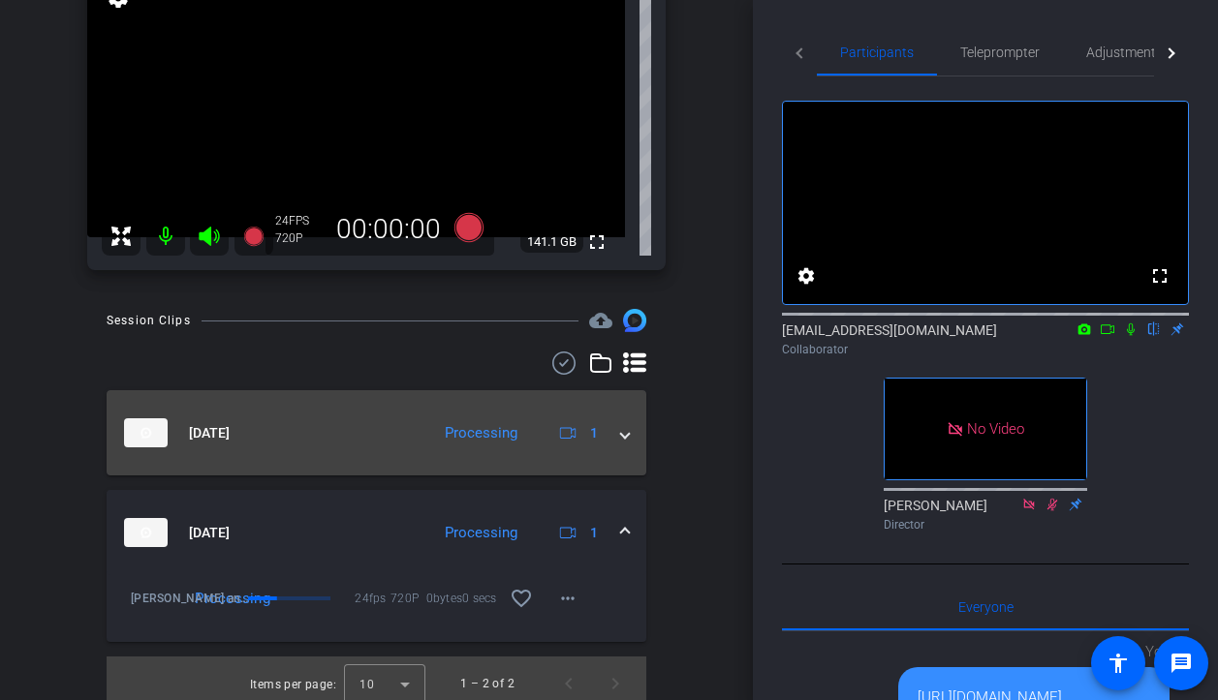
click at [359, 461] on mat-expansion-panel-header "Sep 12, 2025 Processing 1" at bounding box center [377, 432] width 540 height 85
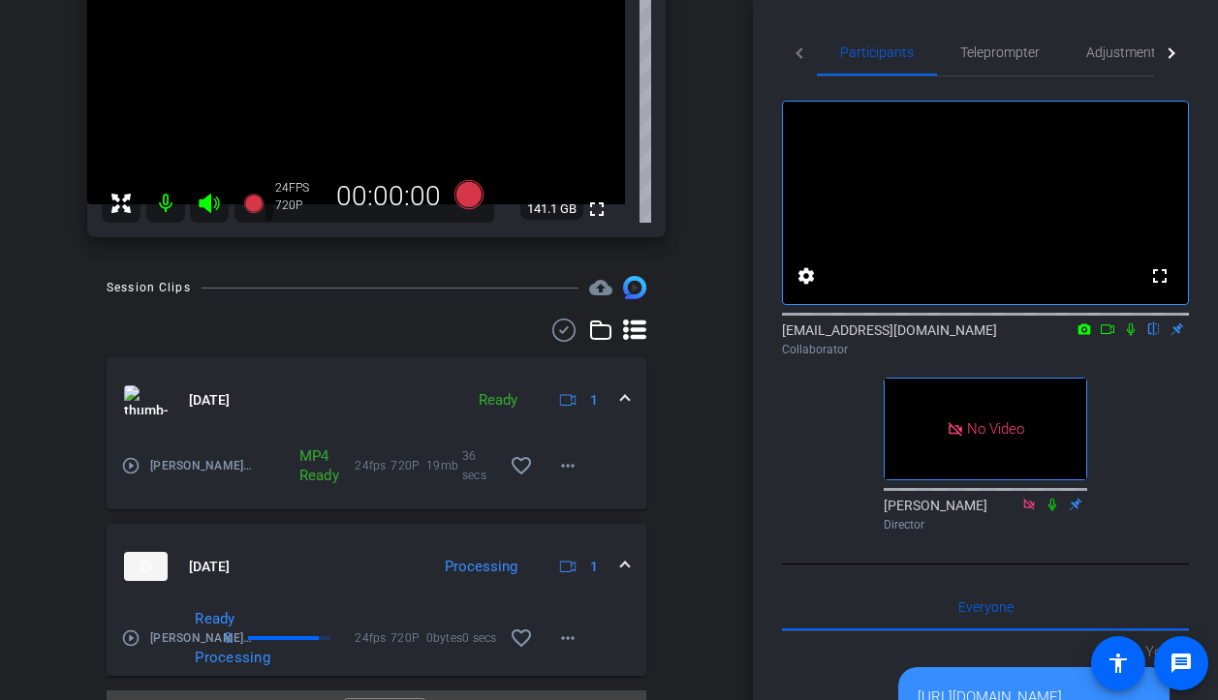
scroll to position [199, 0]
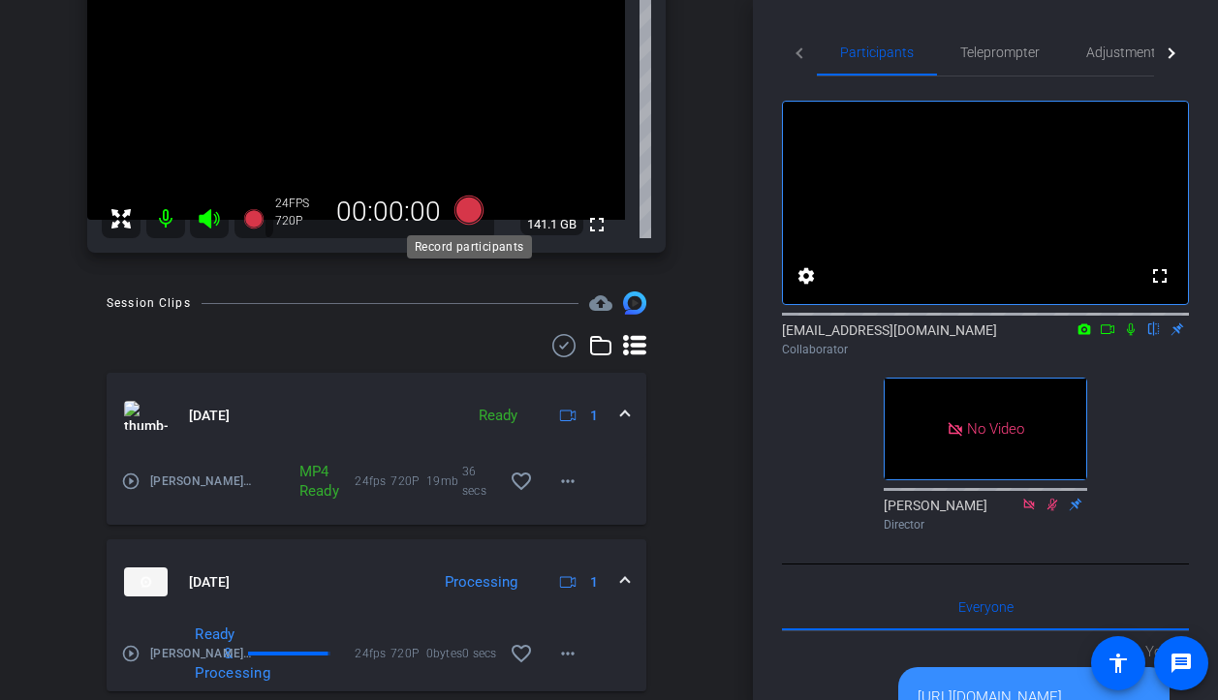
click at [474, 212] on icon at bounding box center [467, 210] width 29 height 29
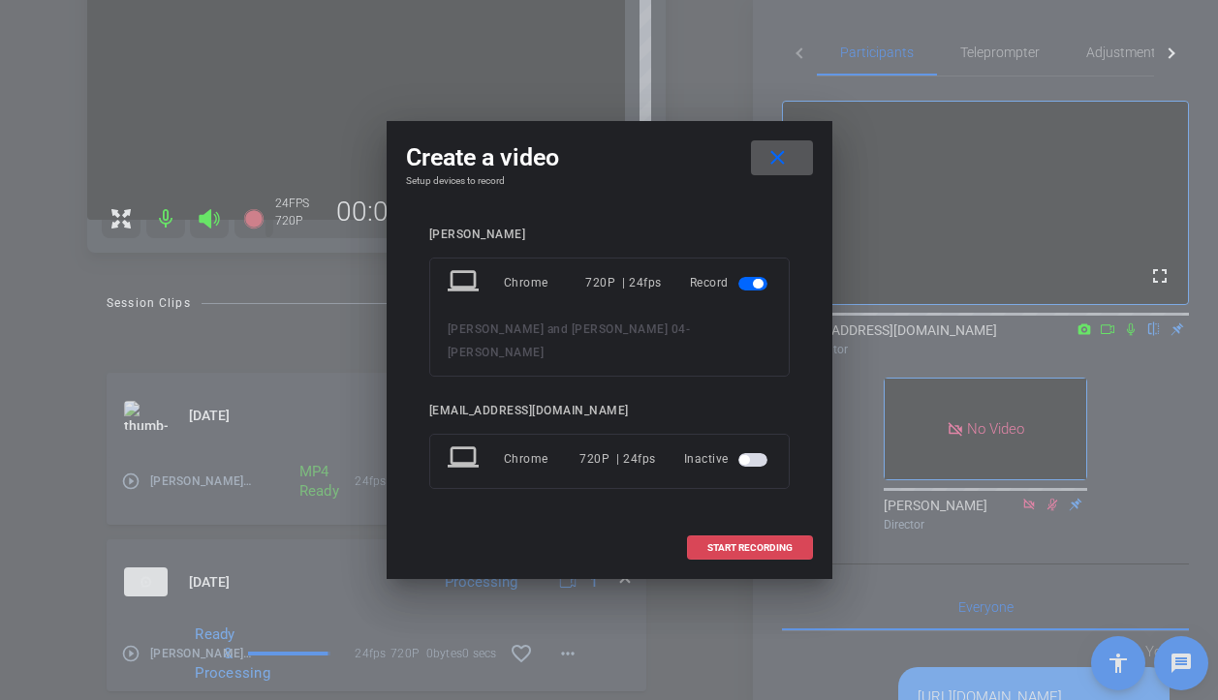
click at [754, 525] on span at bounding box center [750, 548] width 124 height 47
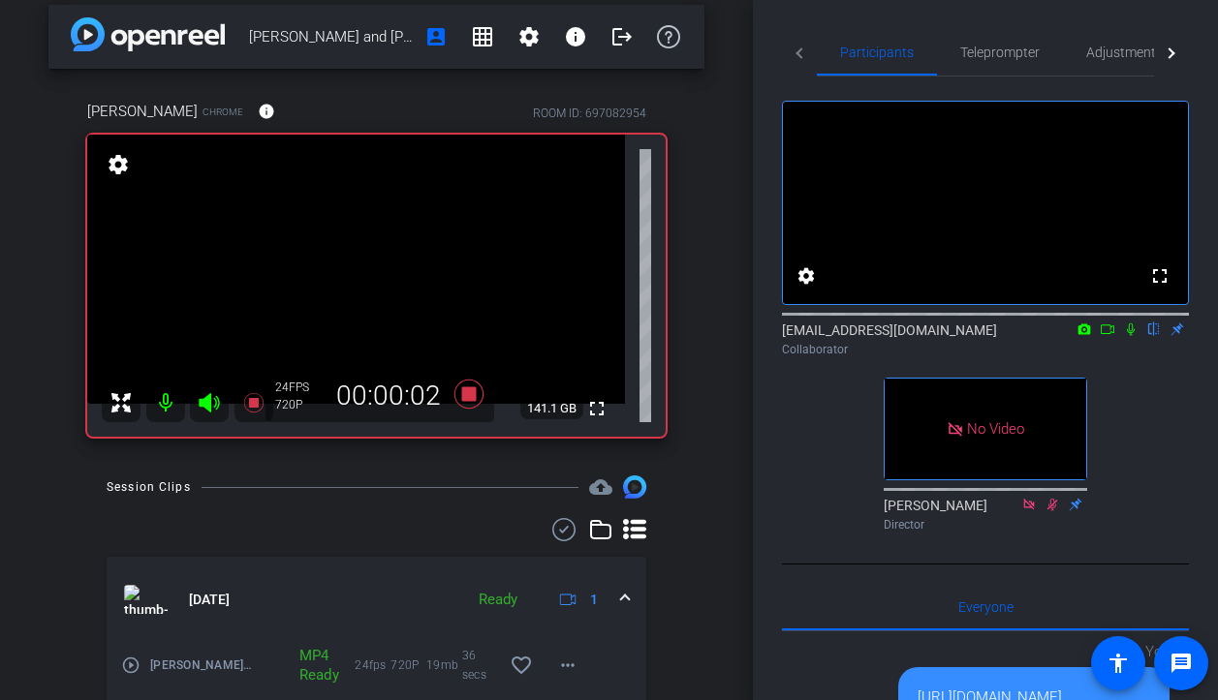
scroll to position [10, 0]
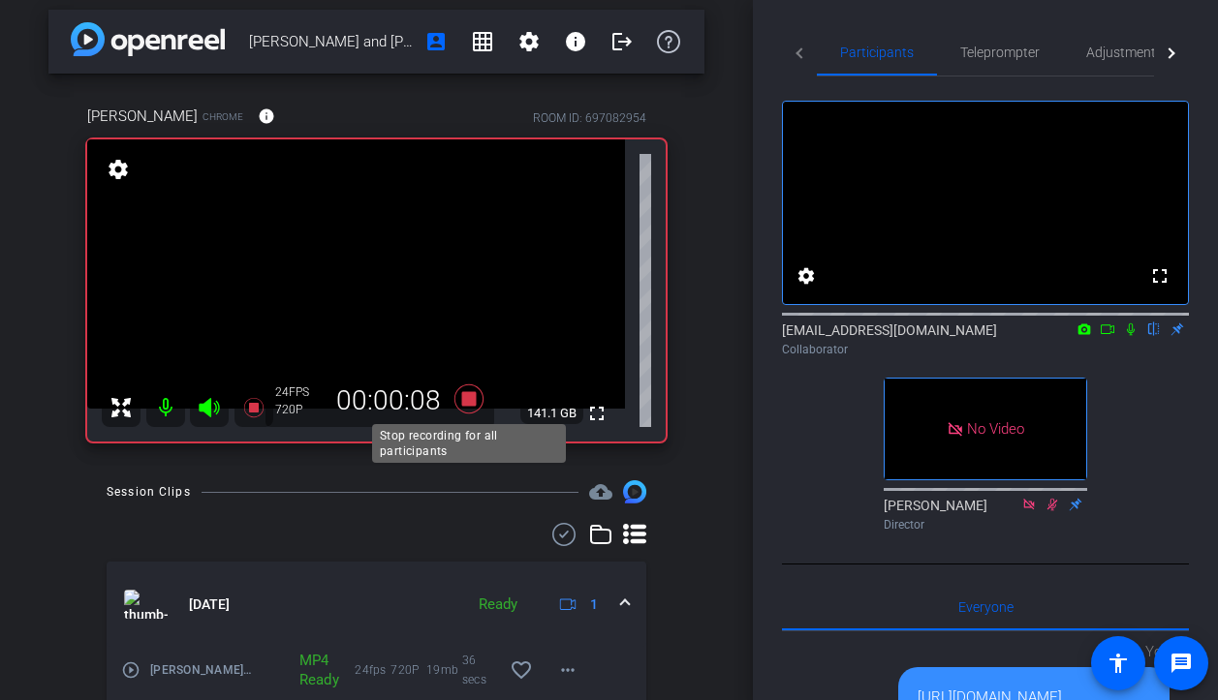
click at [466, 393] on icon at bounding box center [467, 399] width 29 height 29
click at [471, 404] on icon at bounding box center [467, 399] width 29 height 29
click at [475, 396] on icon at bounding box center [467, 399] width 29 height 29
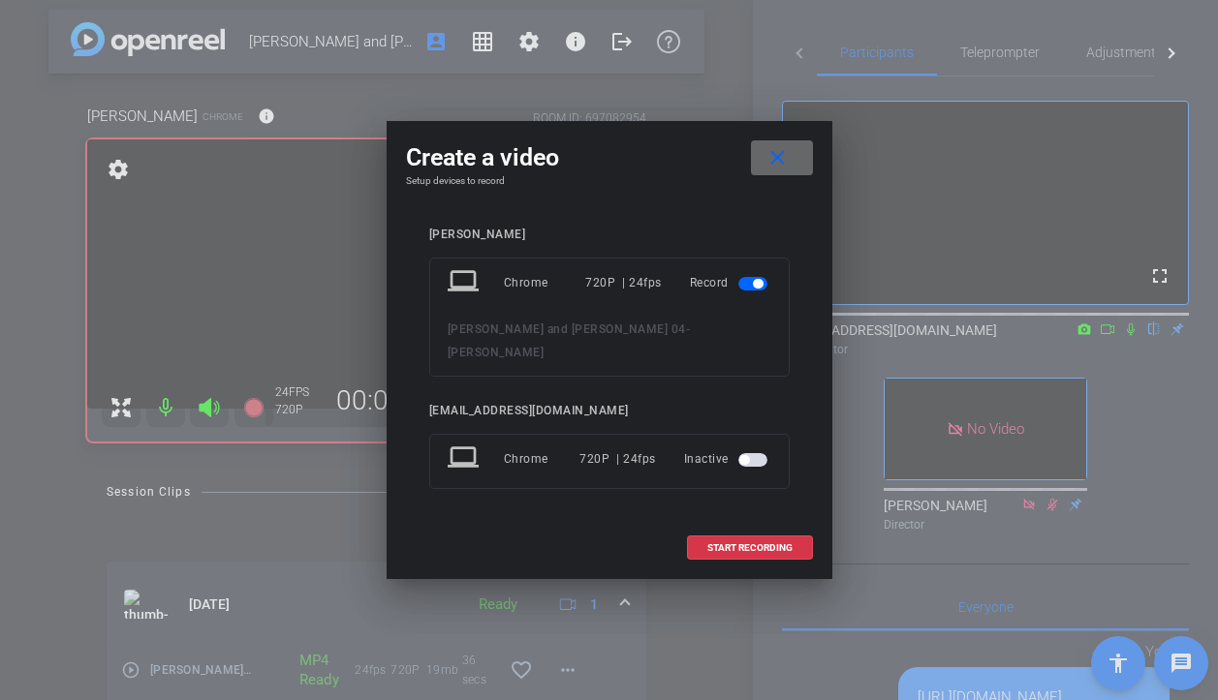
click at [779, 171] on mat-icon "close" at bounding box center [777, 158] width 24 height 24
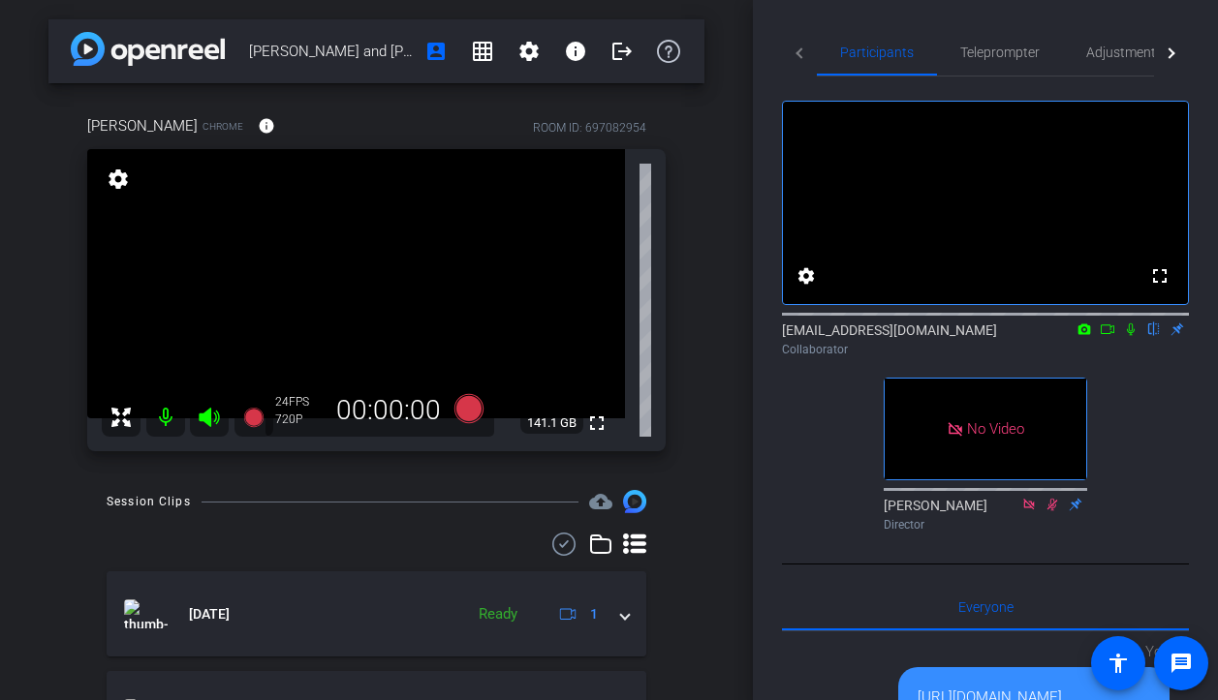
click at [467, 538] on div at bounding box center [377, 544] width 540 height 23
click at [474, 411] on icon at bounding box center [467, 408] width 29 height 29
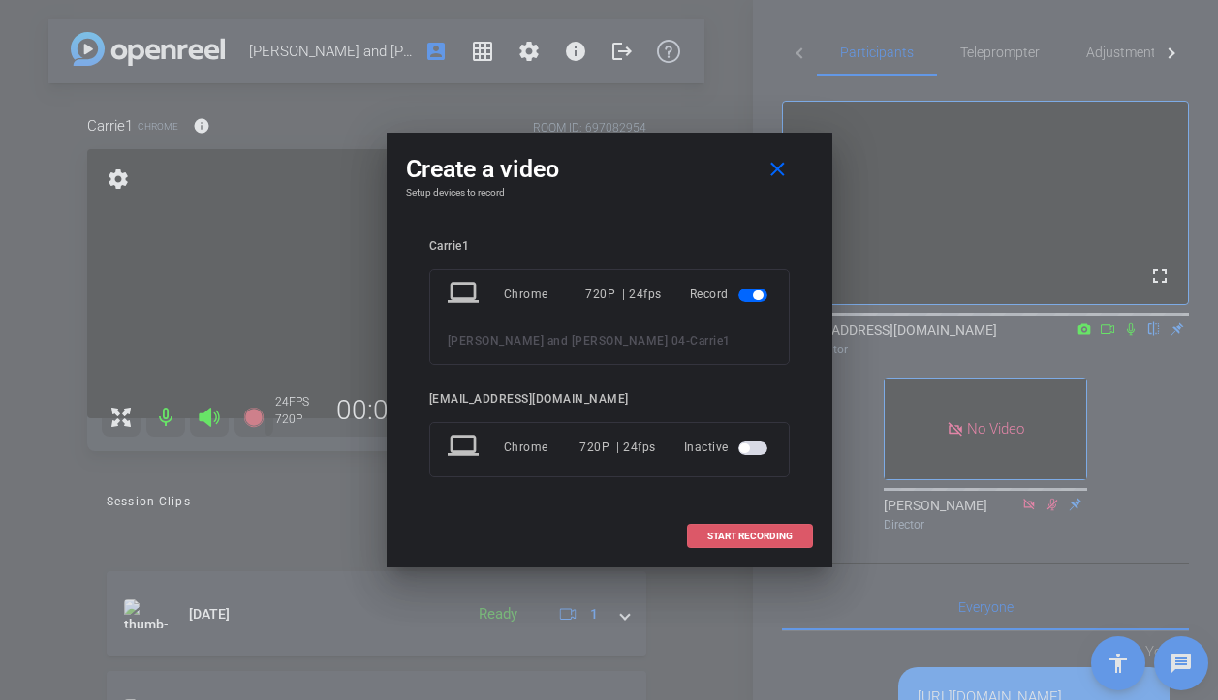
click at [738, 534] on span "START RECORDING" at bounding box center [749, 537] width 85 height 10
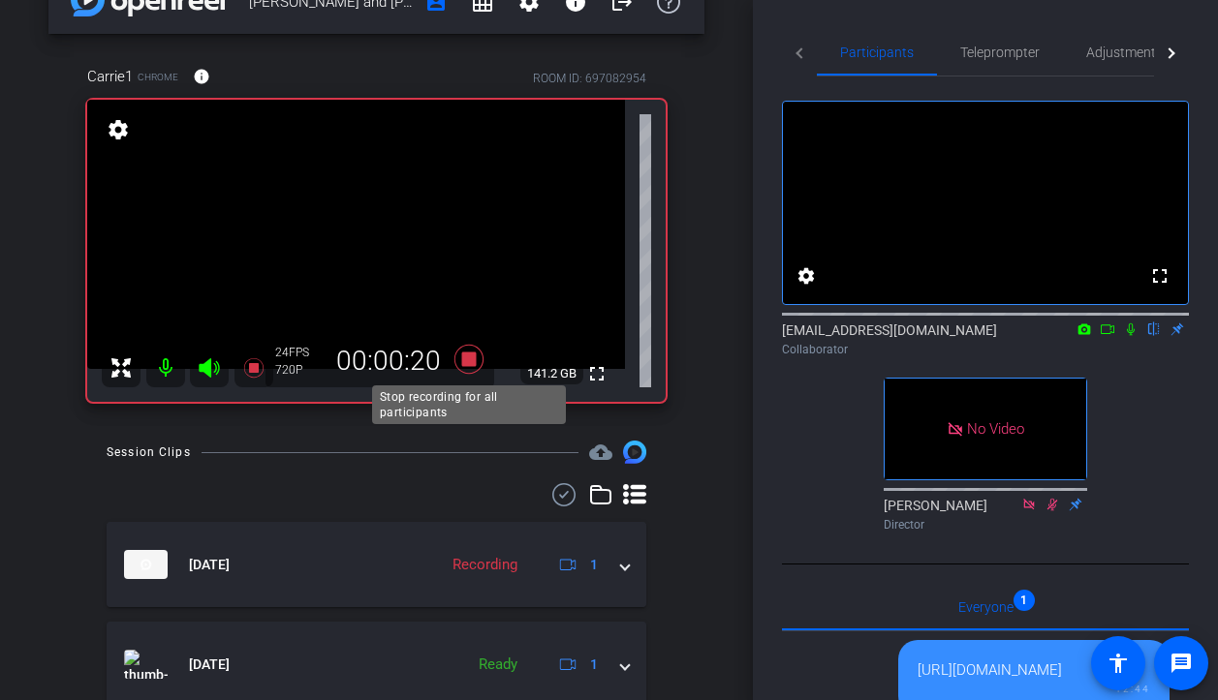
click at [470, 359] on icon at bounding box center [467, 359] width 29 height 29
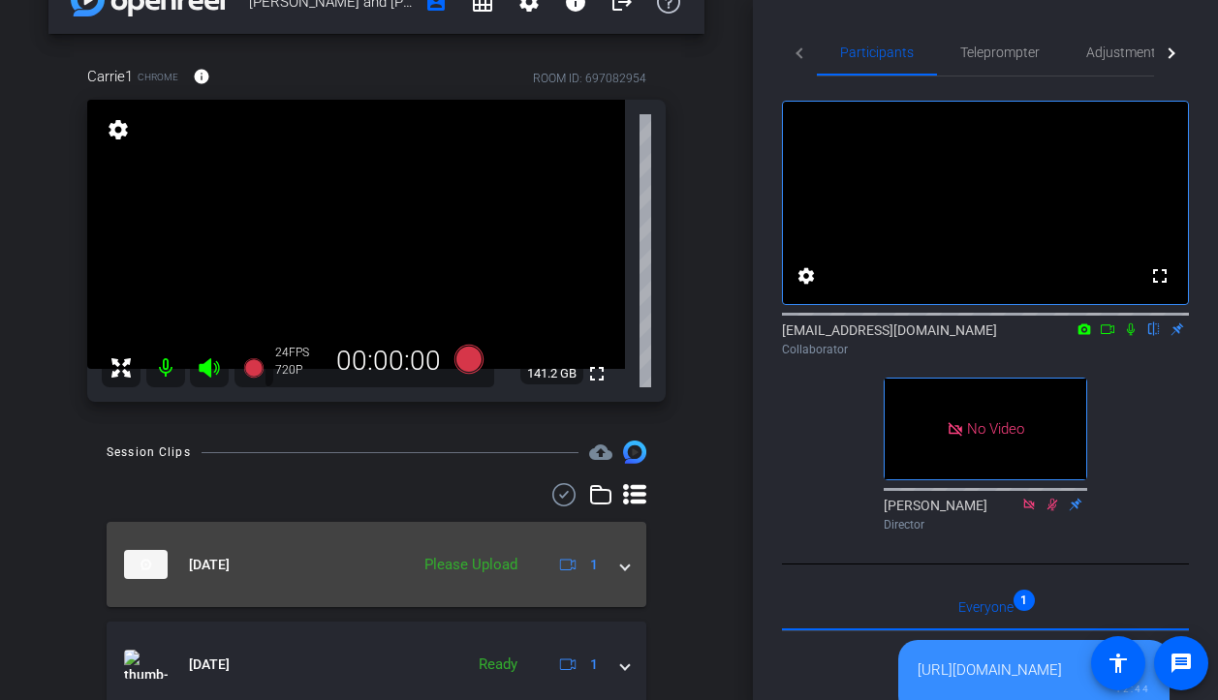
click at [351, 567] on mat-panel-title "[DATE]" at bounding box center [261, 564] width 275 height 29
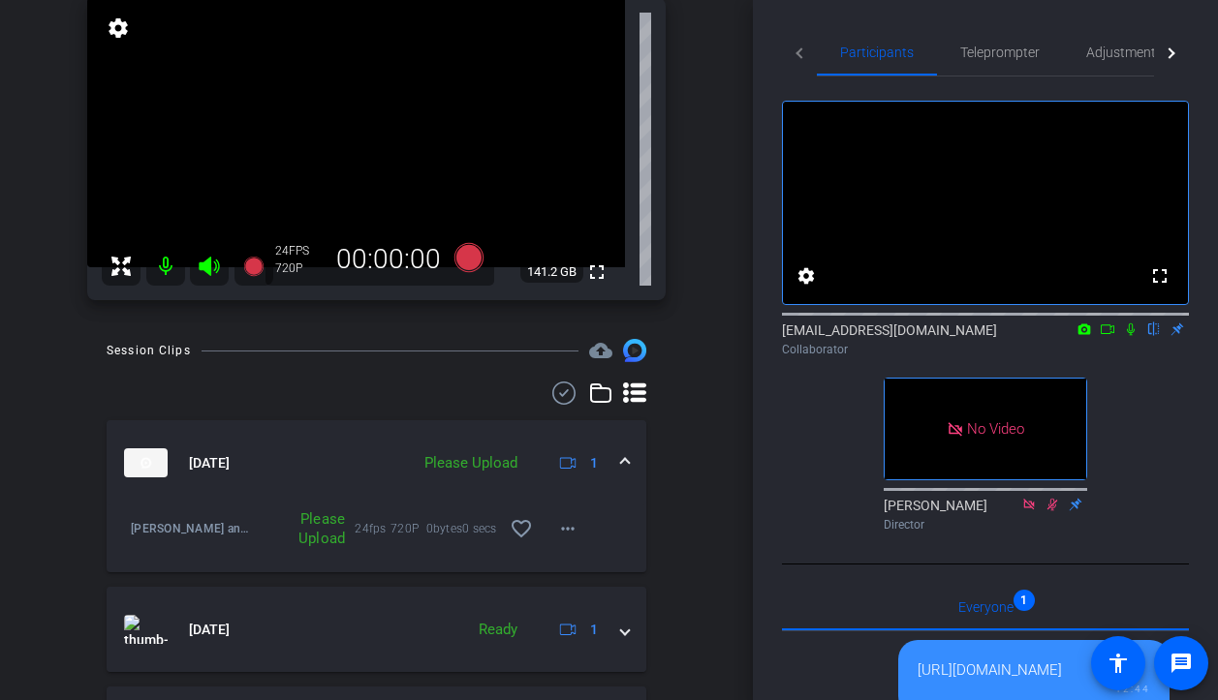
scroll to position [169, 0]
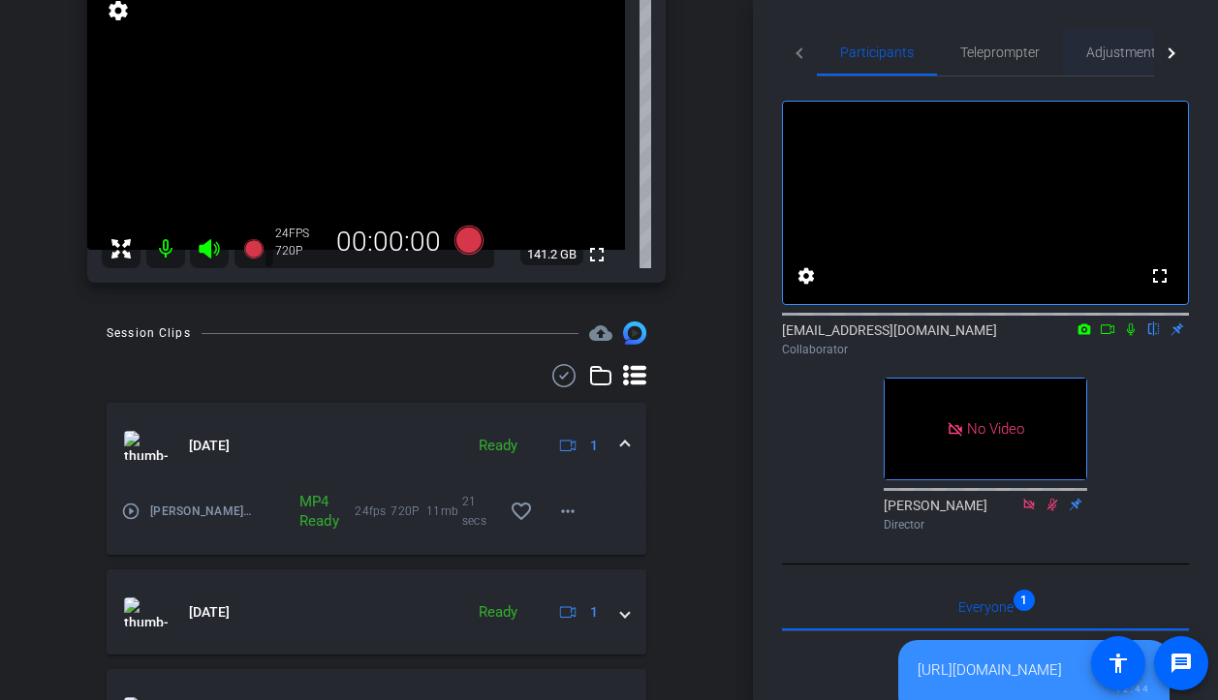
click at [1135, 55] on span "Adjustments" at bounding box center [1124, 53] width 77 height 14
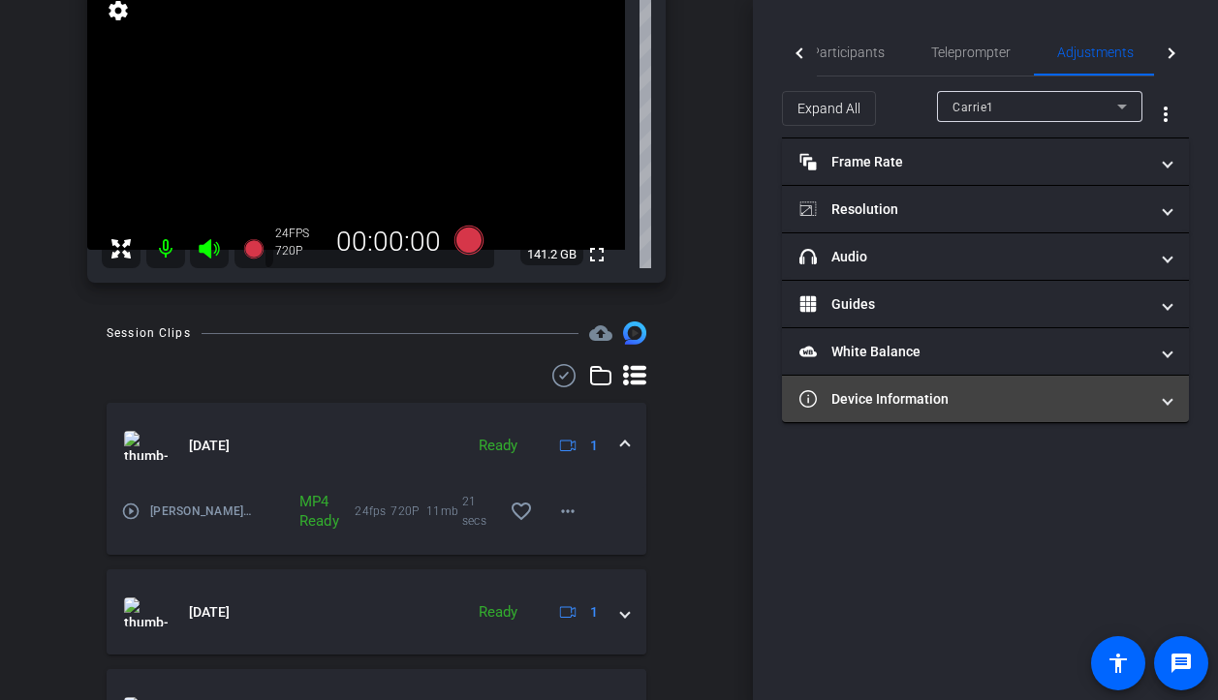
click at [910, 405] on mat-panel-title "Device Information" at bounding box center [973, 399] width 349 height 20
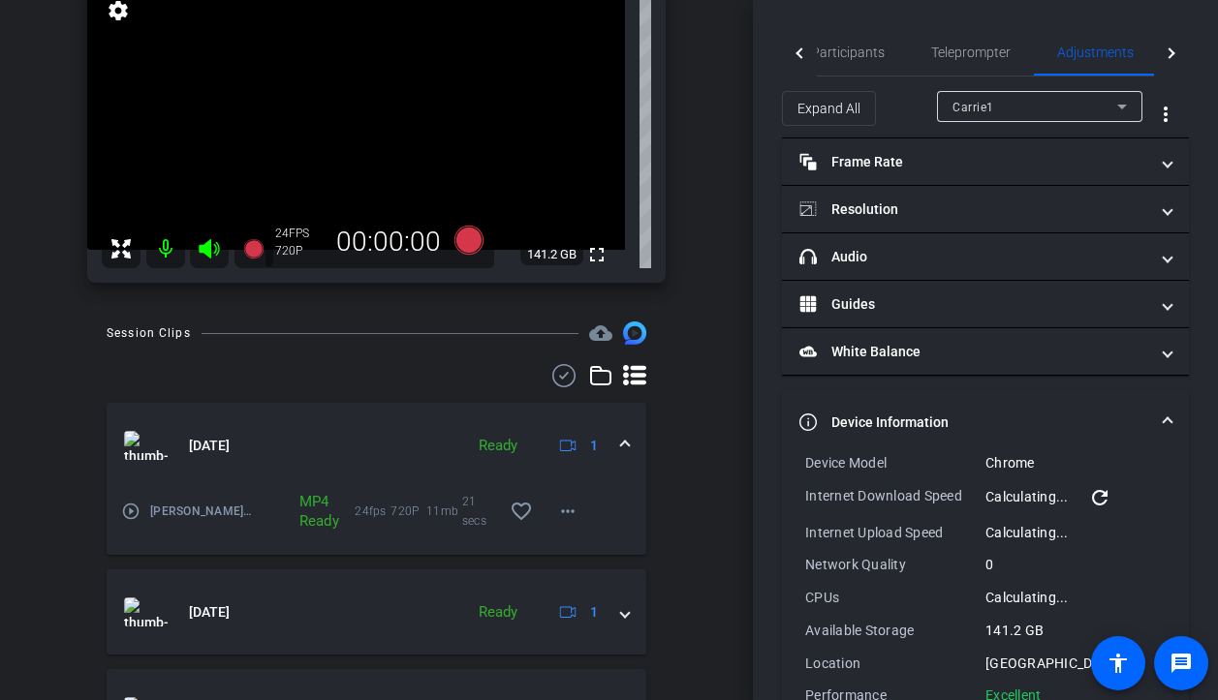
scroll to position [50, 0]
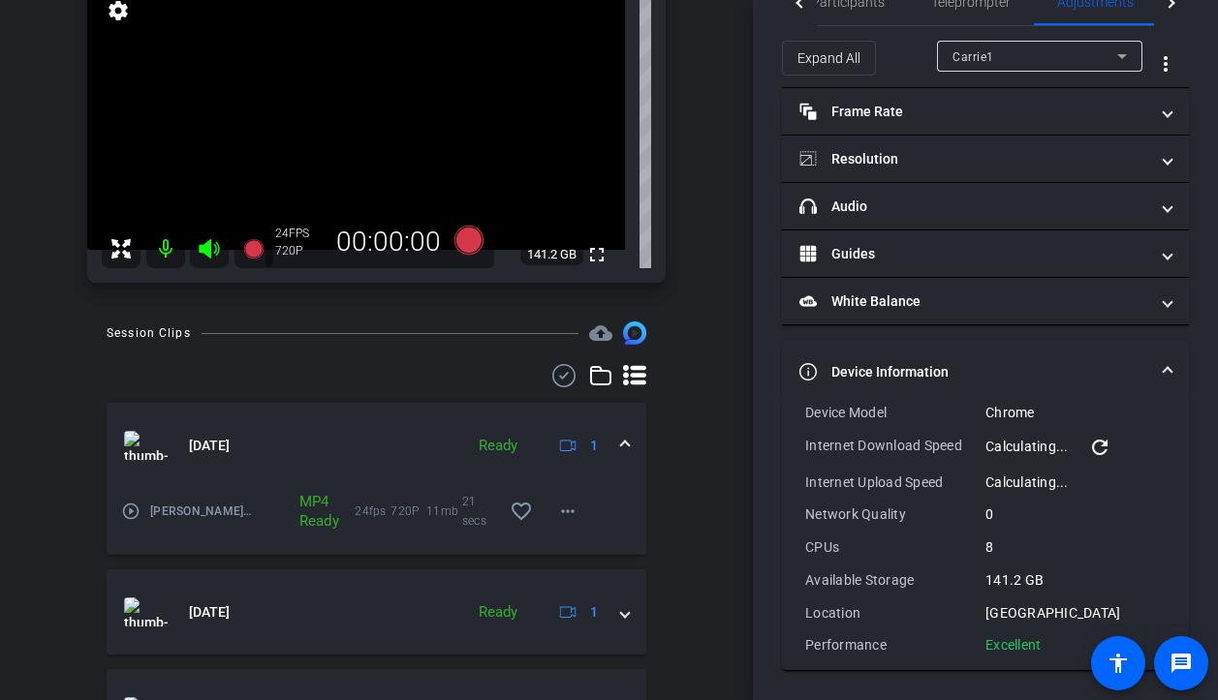
drag, startPoint x: 1050, startPoint y: 647, endPoint x: 799, endPoint y: 415, distance: 342.1
click at [799, 415] on div "Device Model Chrome Internet Download Speed Calculating... refresh Internet Upl…" at bounding box center [985, 536] width 407 height 267
copy div "Device Model Chrome Internet Download Speed Calculating... refresh Internet Upl…"
click at [1023, 480] on div "6.61 Mbps" at bounding box center [1075, 482] width 180 height 19
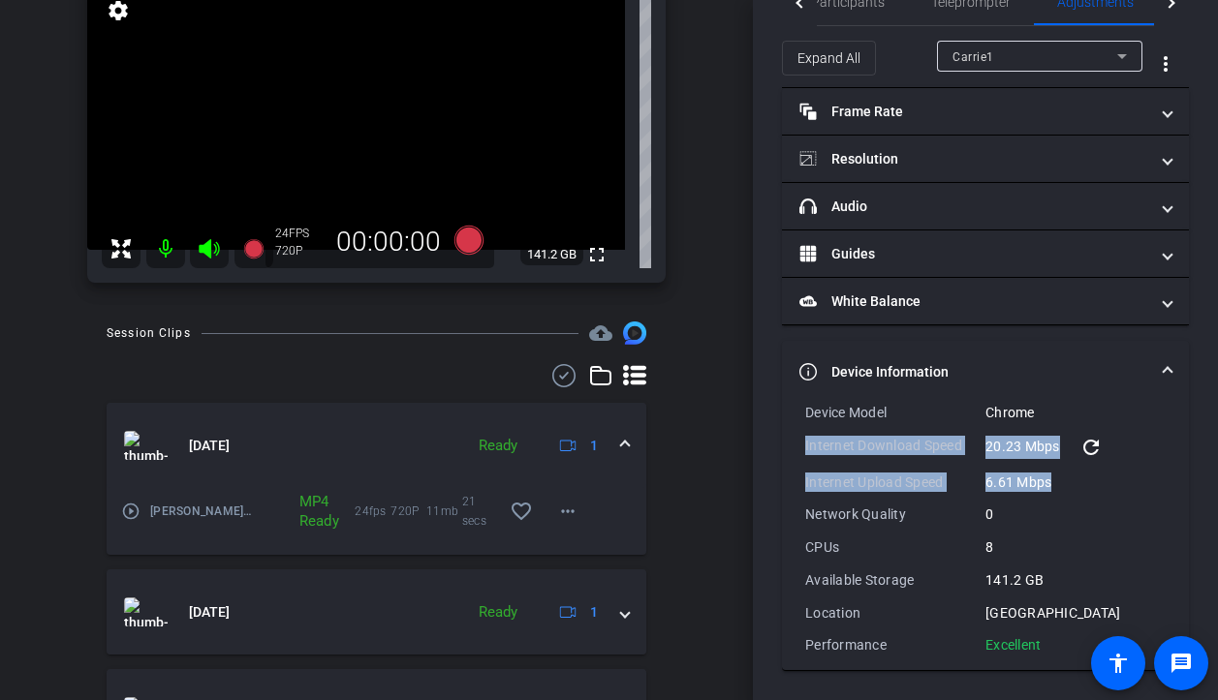
drag, startPoint x: 1055, startPoint y: 480, endPoint x: 796, endPoint y: 441, distance: 261.6
click at [796, 441] on div "Device Model Chrome Internet Download Speed 20.23 Mbps refresh Internet Upload …" at bounding box center [985, 536] width 407 height 267
copy div "Internet Download Speed 20.23 Mbps refresh Internet Upload Speed 6.61 Mbps"
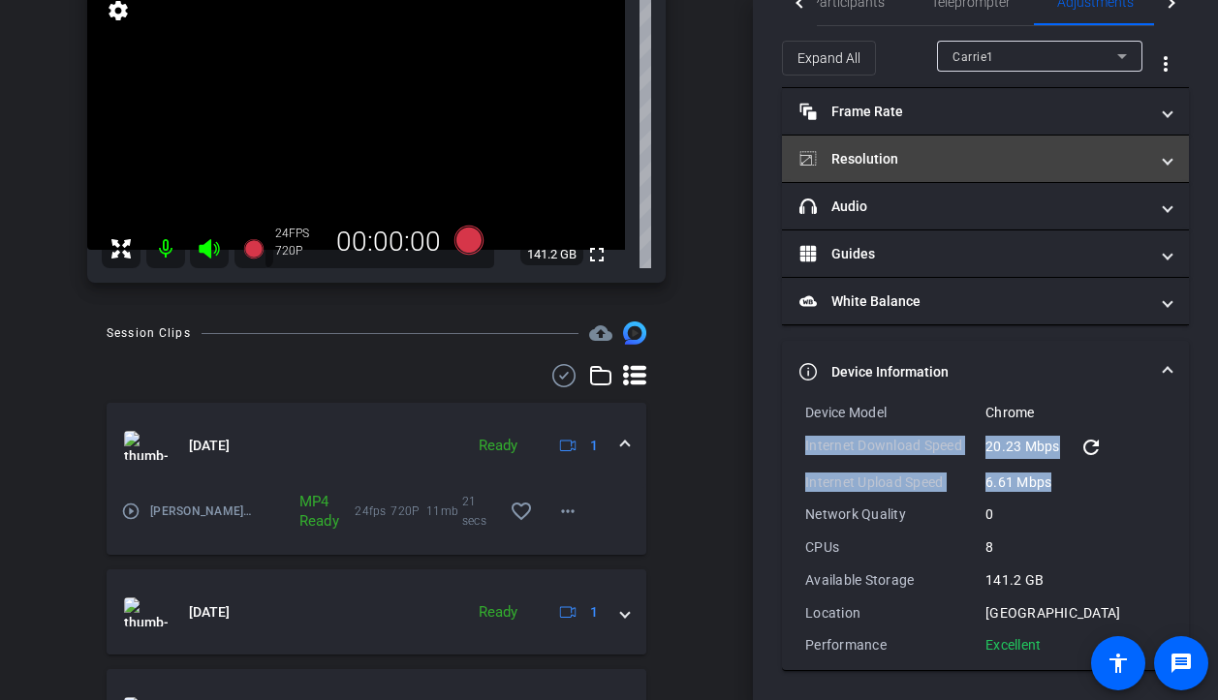
scroll to position [0, 0]
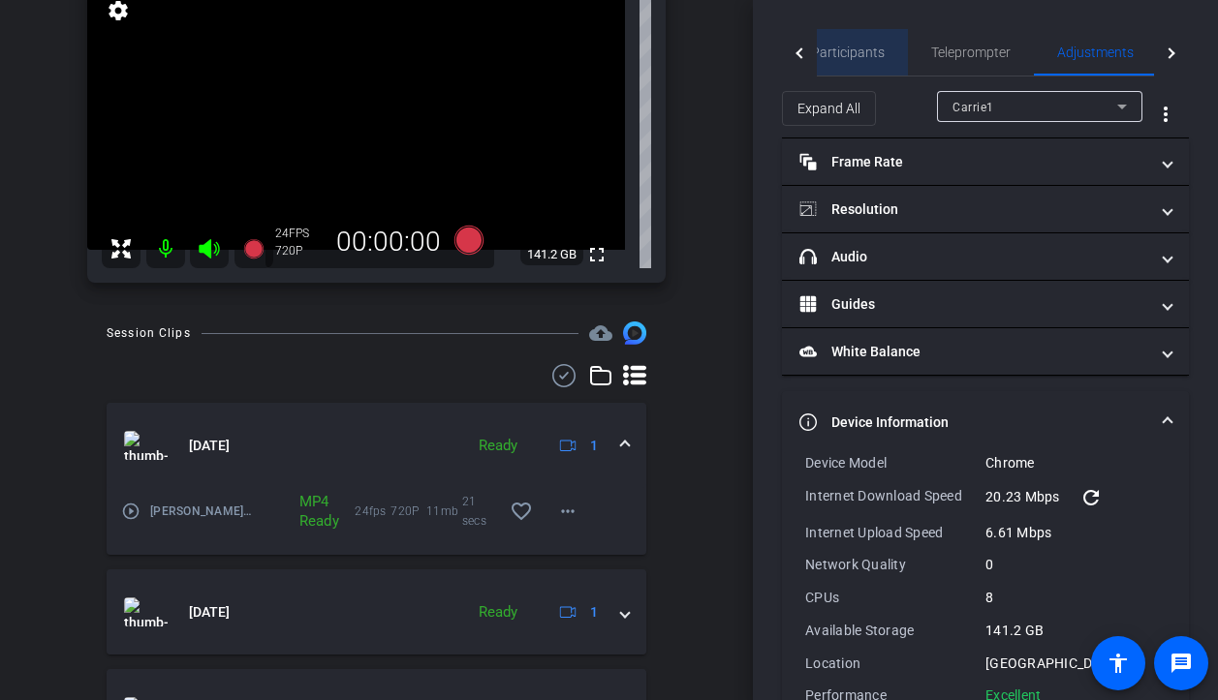
click at [867, 39] on span "Participants" at bounding box center [848, 52] width 74 height 47
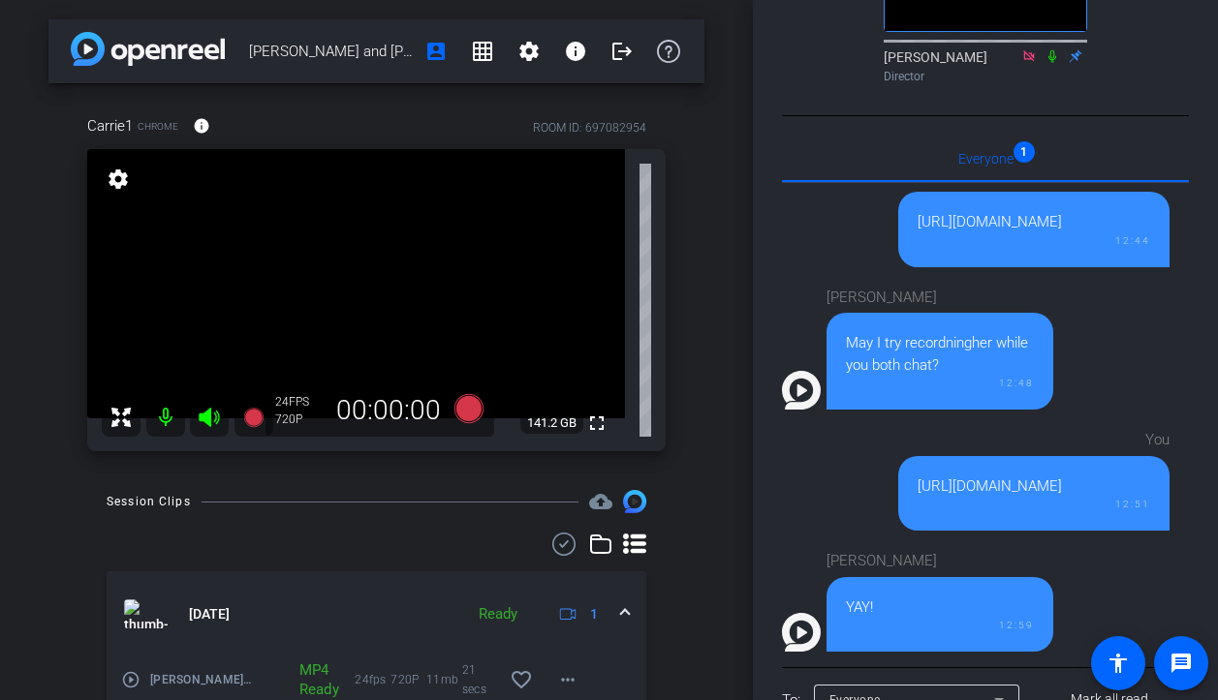
scroll to position [624, 0]
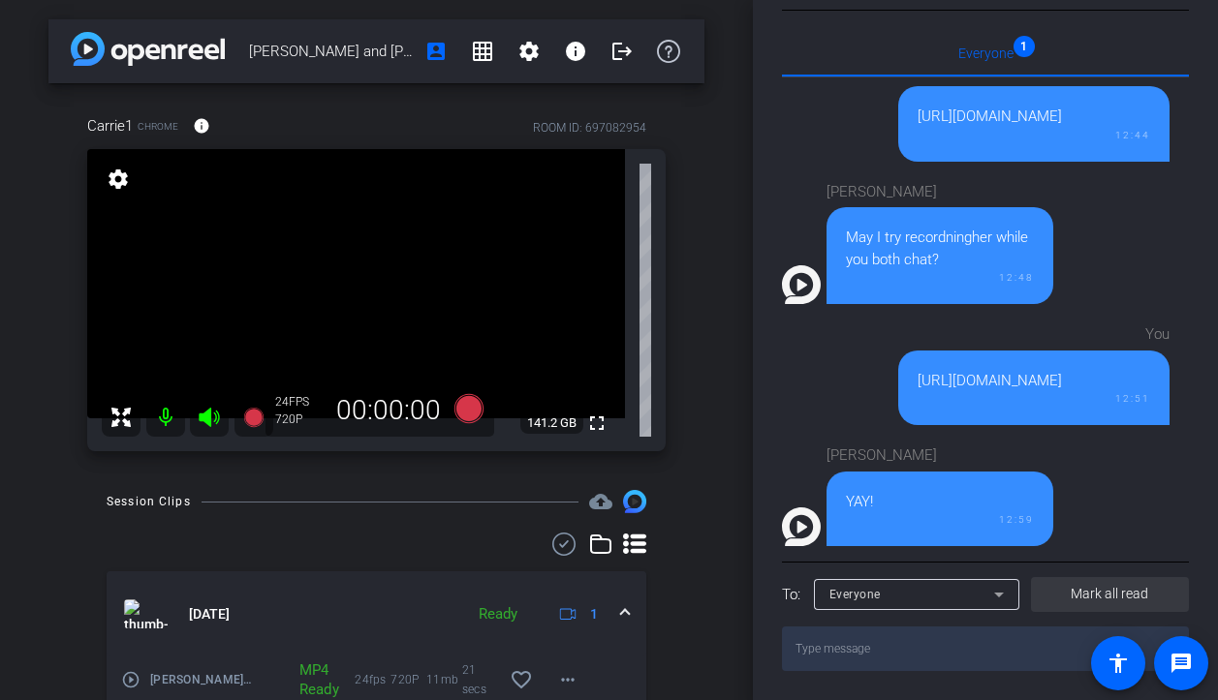
click at [1095, 584] on span "Mark all read" at bounding box center [1110, 594] width 78 height 20
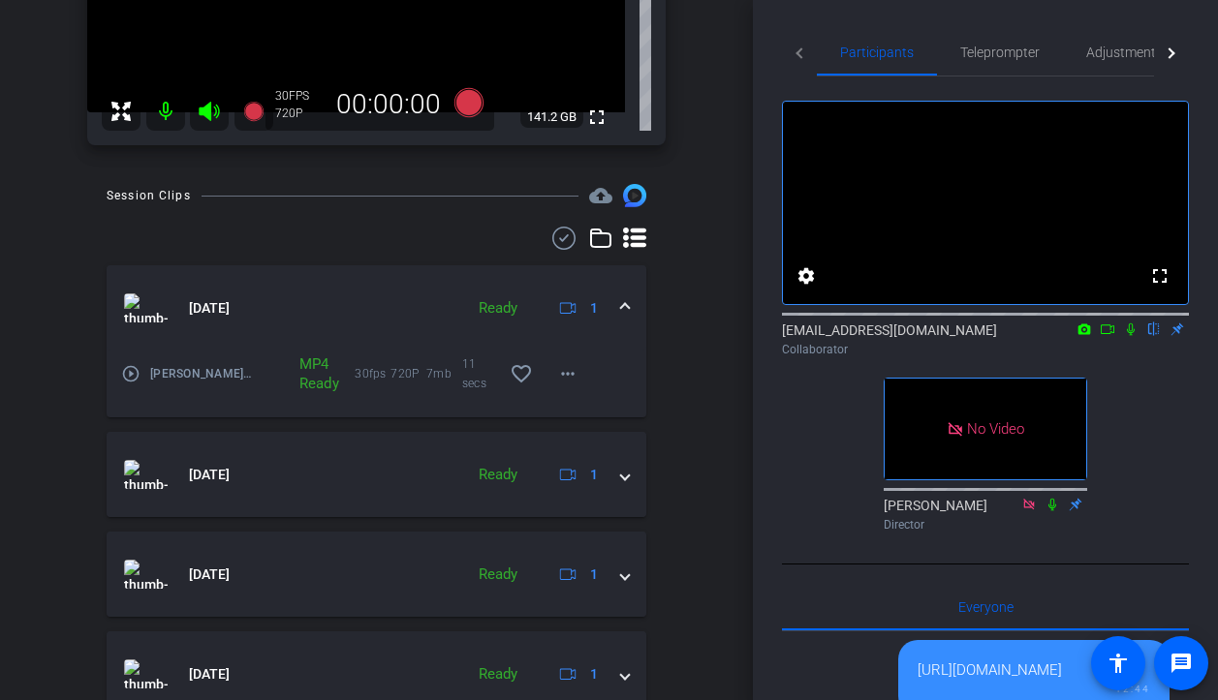
scroll to position [0, 0]
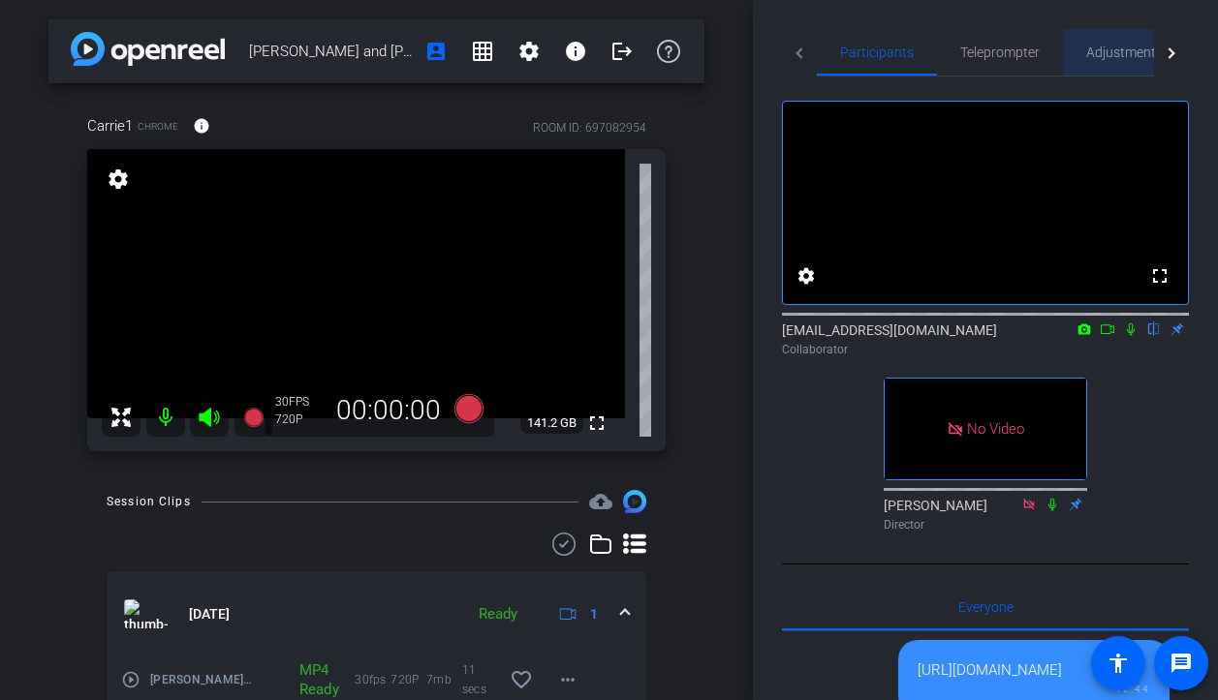
click at [1117, 43] on span "Adjustments" at bounding box center [1124, 52] width 77 height 47
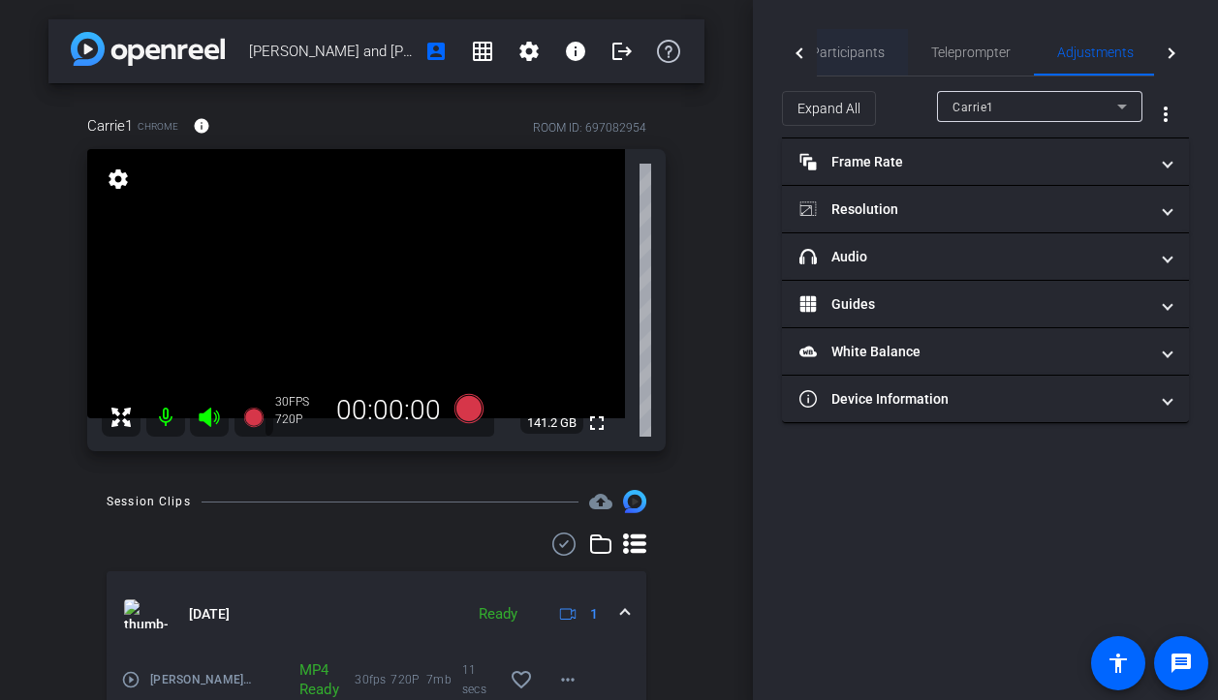
click at [858, 39] on span "Participants" at bounding box center [848, 52] width 74 height 47
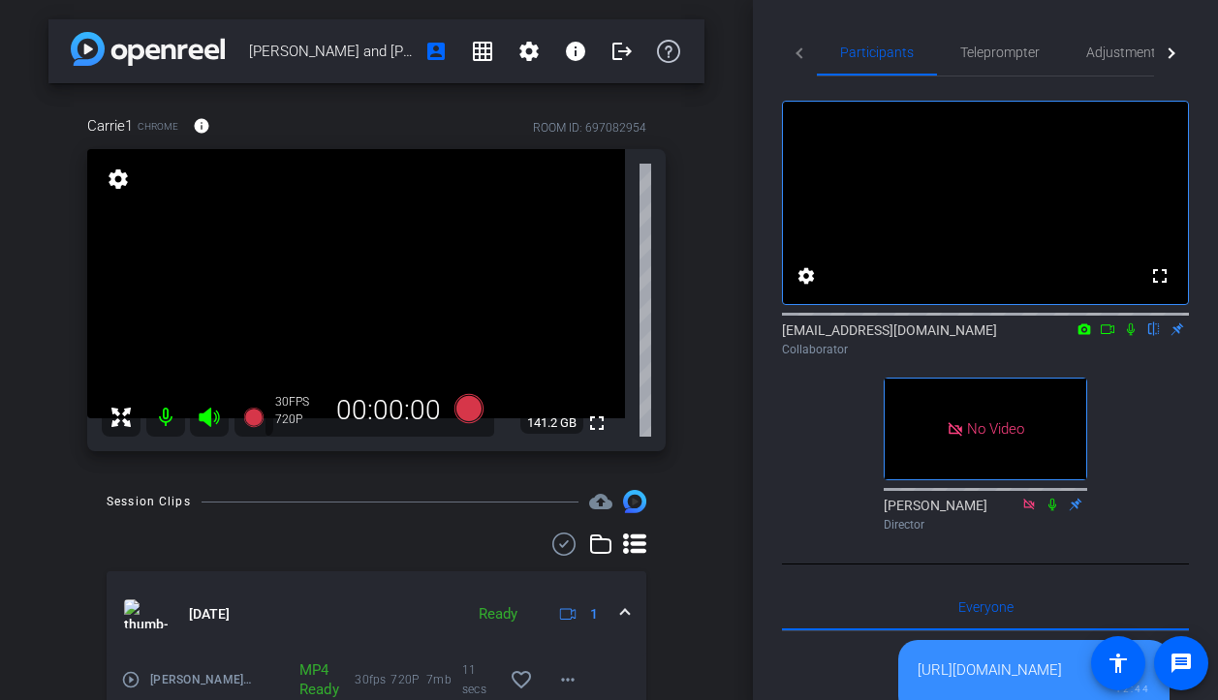
click at [736, 409] on div "[PERSON_NAME] and [PERSON_NAME] 04 account_box grid_on settings info logout Car…" at bounding box center [376, 350] width 753 height 700
